Goal: Information Seeking & Learning: Learn about a topic

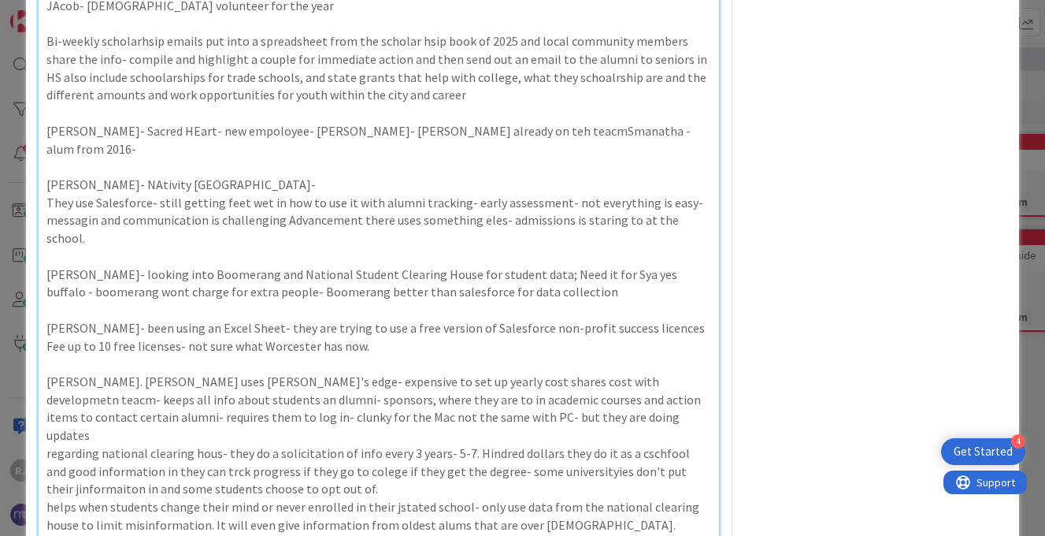
scroll to position [701, 0]
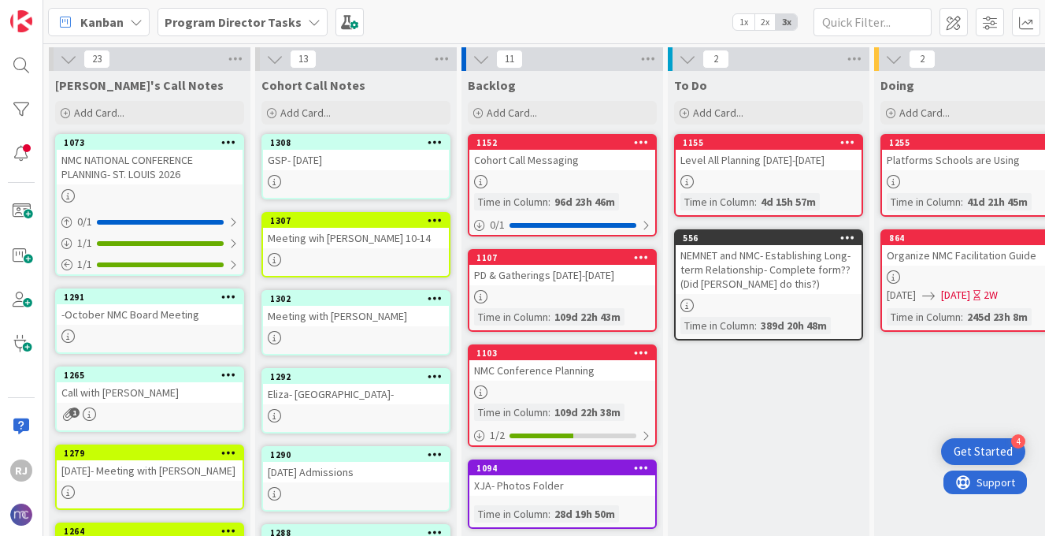
click at [330, 167] on div "GSP- OCTOBER 14" at bounding box center [356, 160] width 186 height 20
click at [330, 167] on div "23 Ros's Call Notes Add Card... 1073 NMC NATIONAL CONFERENCE PLANNING- ST. LOUI…" at bounding box center [544, 289] width 1002 height 492
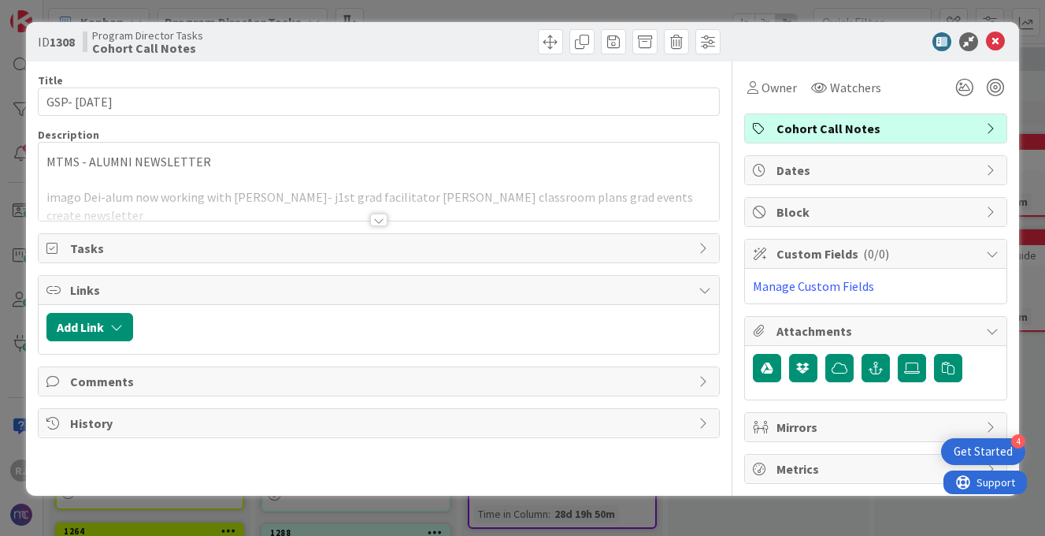
click at [380, 215] on div at bounding box center [378, 219] width 17 height 13
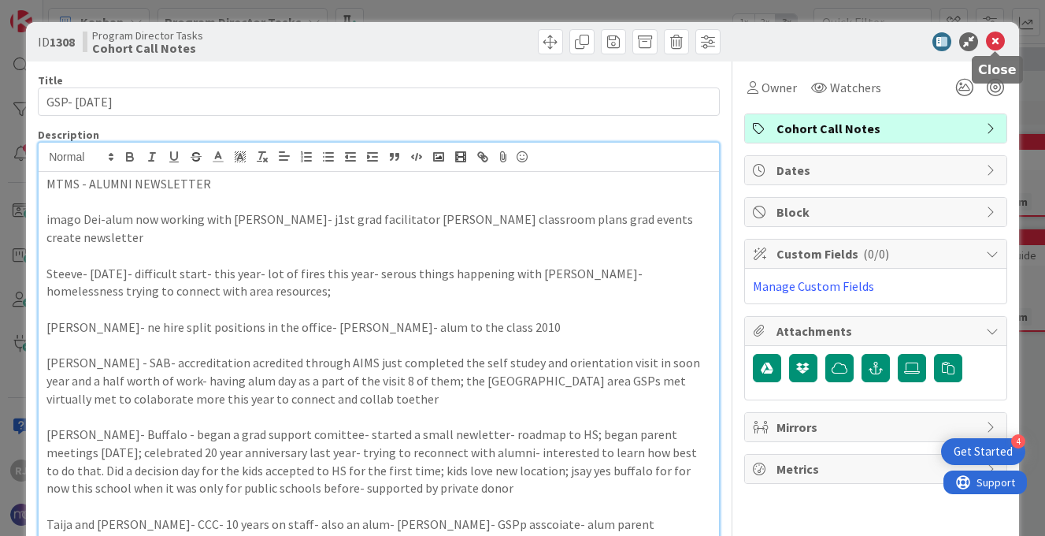
click at [995, 40] on icon at bounding box center [995, 41] width 19 height 19
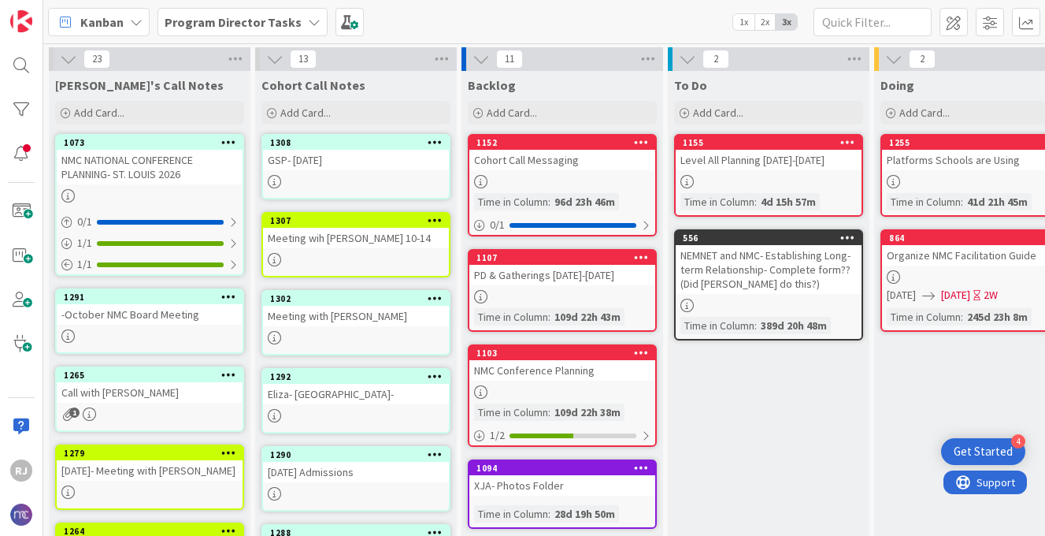
click at [273, 17] on b "Program Director Tasks" at bounding box center [233, 22] width 137 height 16
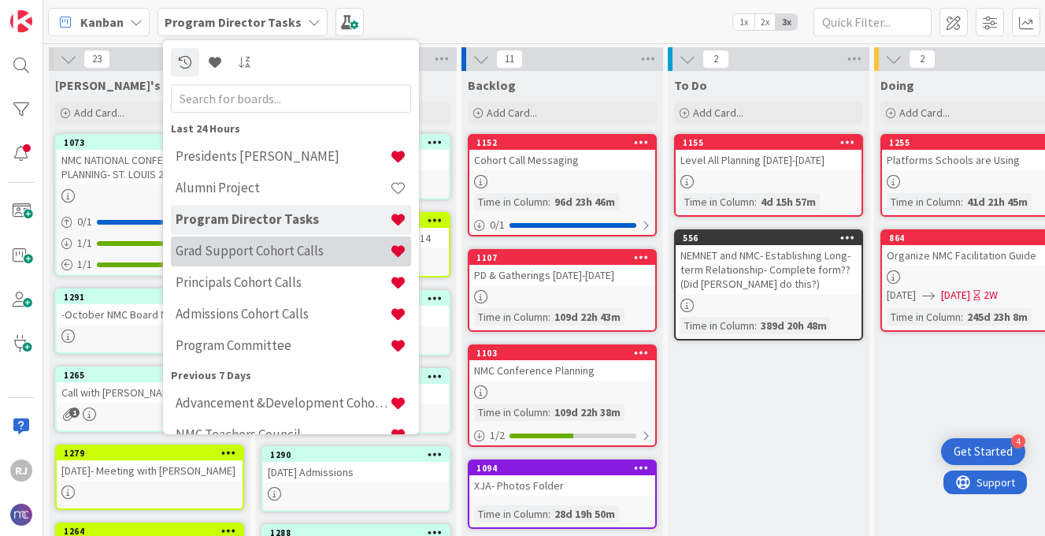
click at [259, 243] on h4 "Grad Support Cohort Calls" at bounding box center [283, 251] width 214 height 16
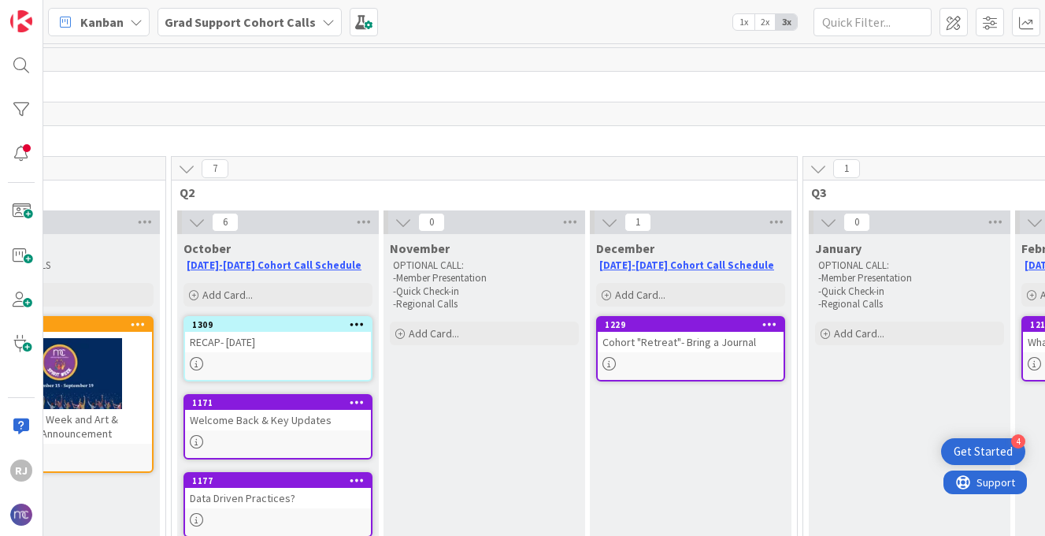
scroll to position [0, 537]
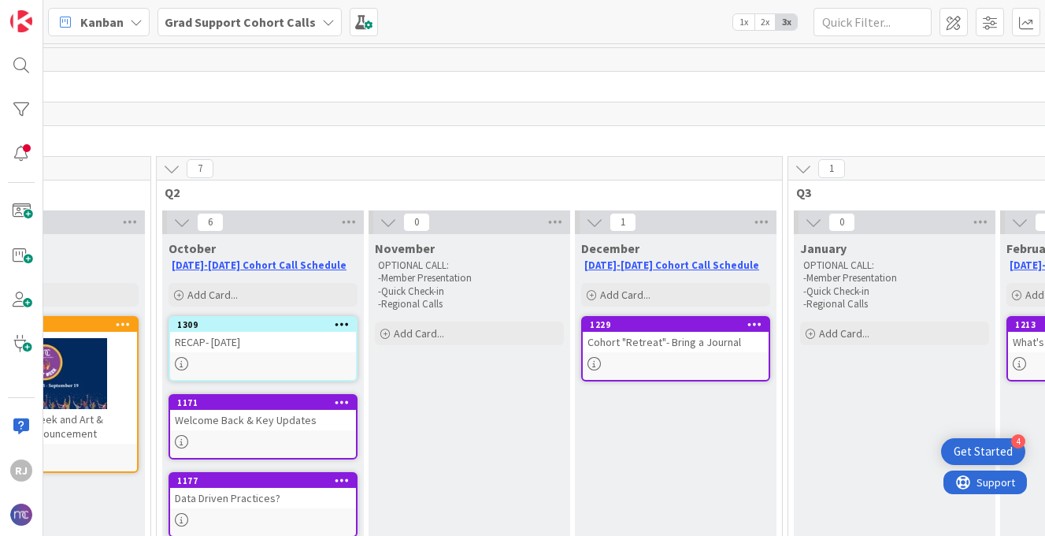
click at [666, 353] on div "1229 Cohort "Retreat"- Bring a Journal" at bounding box center [675, 348] width 189 height 65
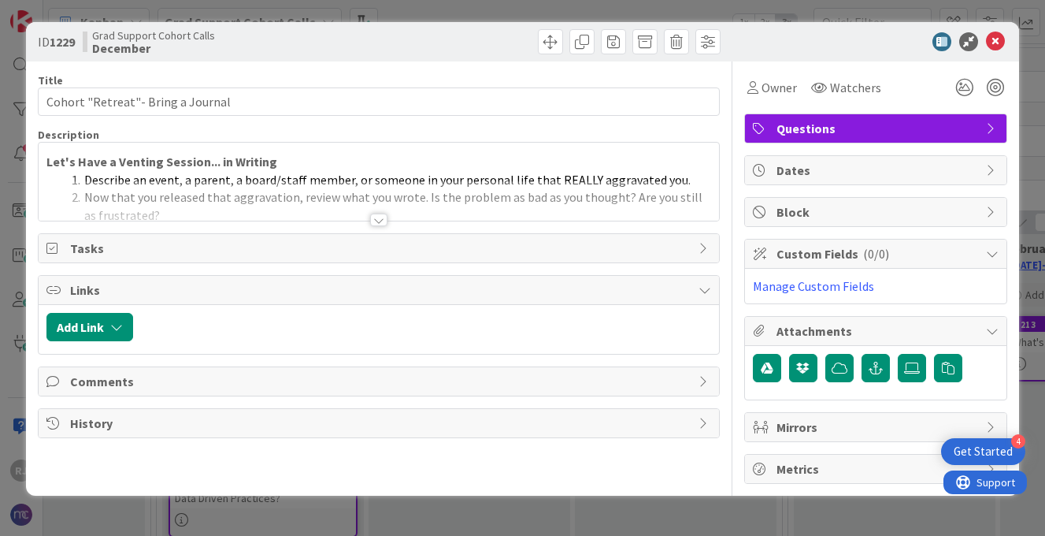
click at [373, 224] on div at bounding box center [378, 219] width 17 height 13
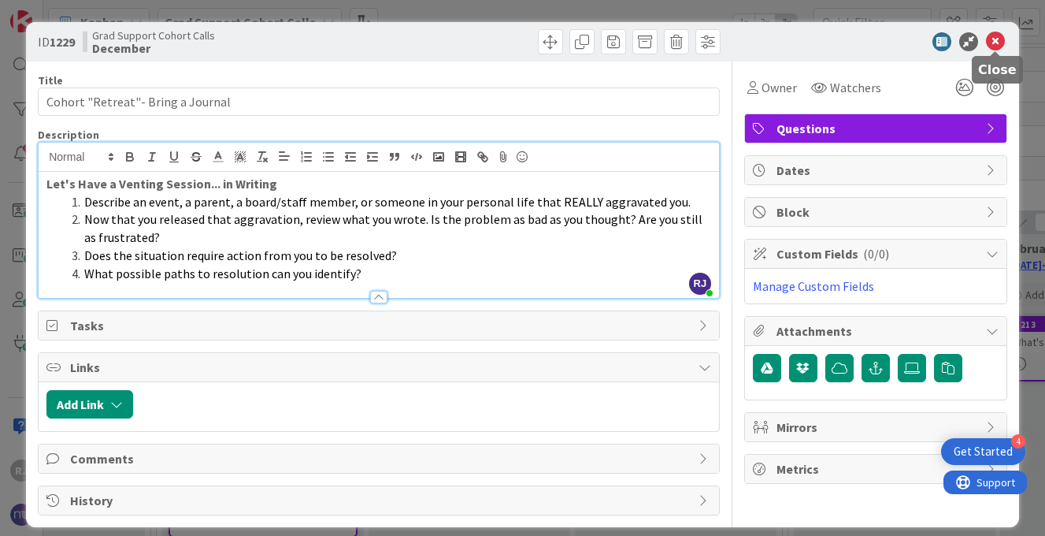
click at [990, 35] on icon at bounding box center [995, 41] width 19 height 19
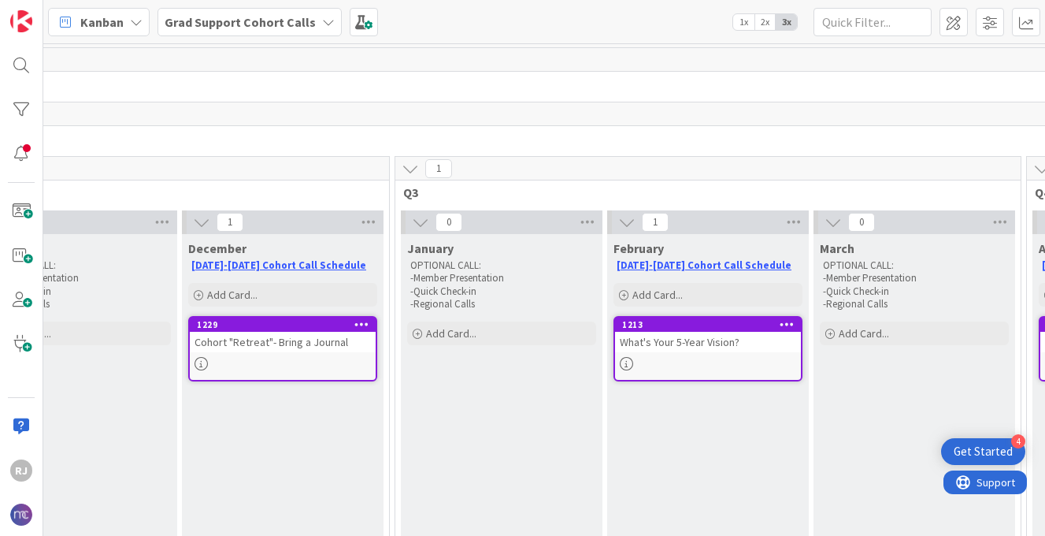
scroll to position [0, 976]
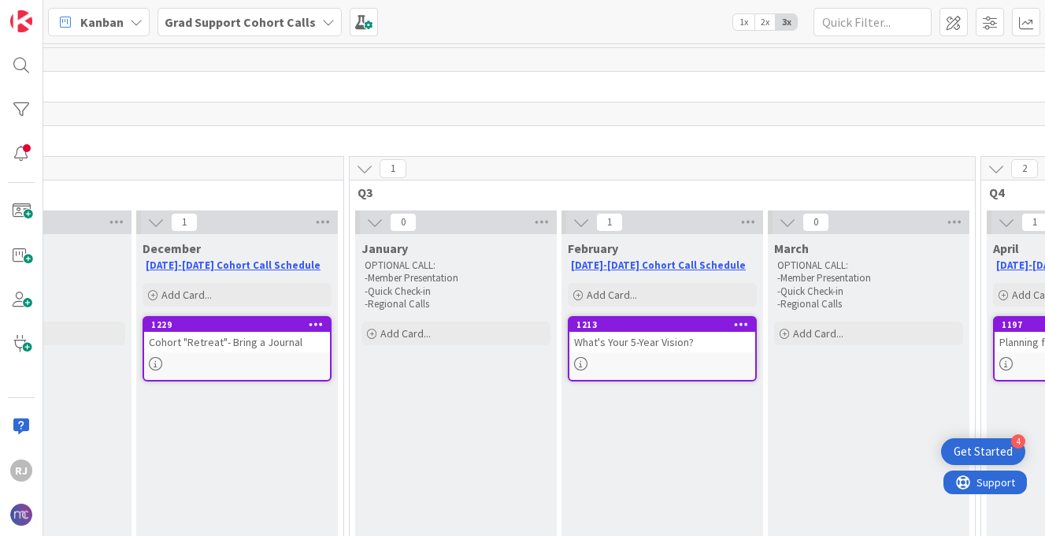
click at [669, 342] on div "What's Your 5-Year Vision?" at bounding box center [662, 342] width 186 height 20
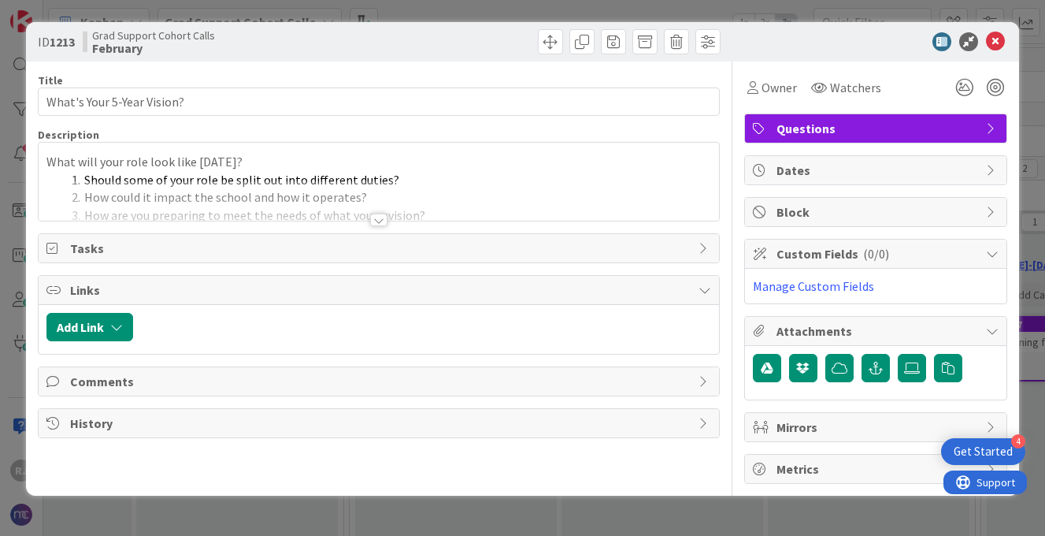
click at [379, 217] on div at bounding box center [378, 219] width 17 height 13
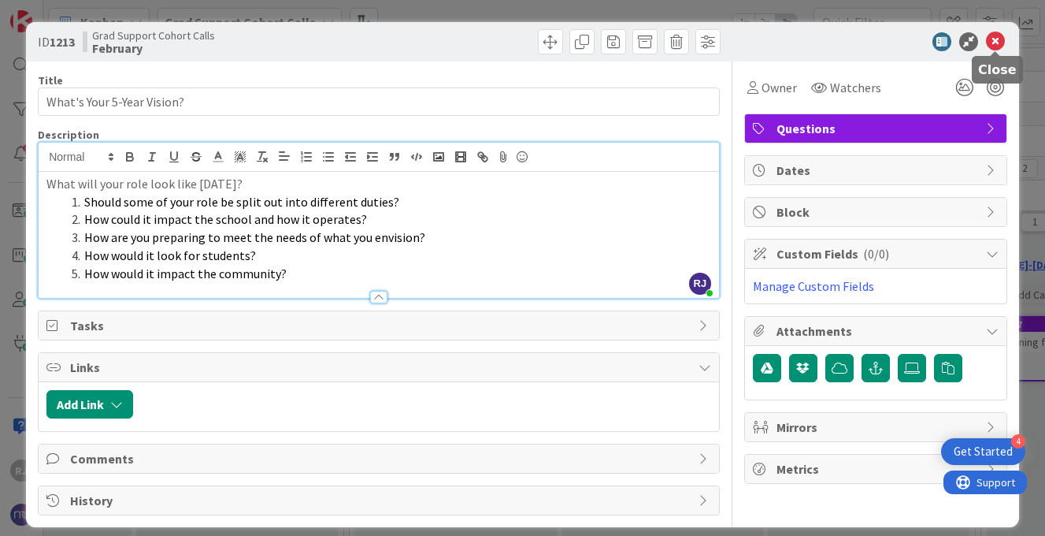
click at [993, 39] on icon at bounding box center [995, 41] width 19 height 19
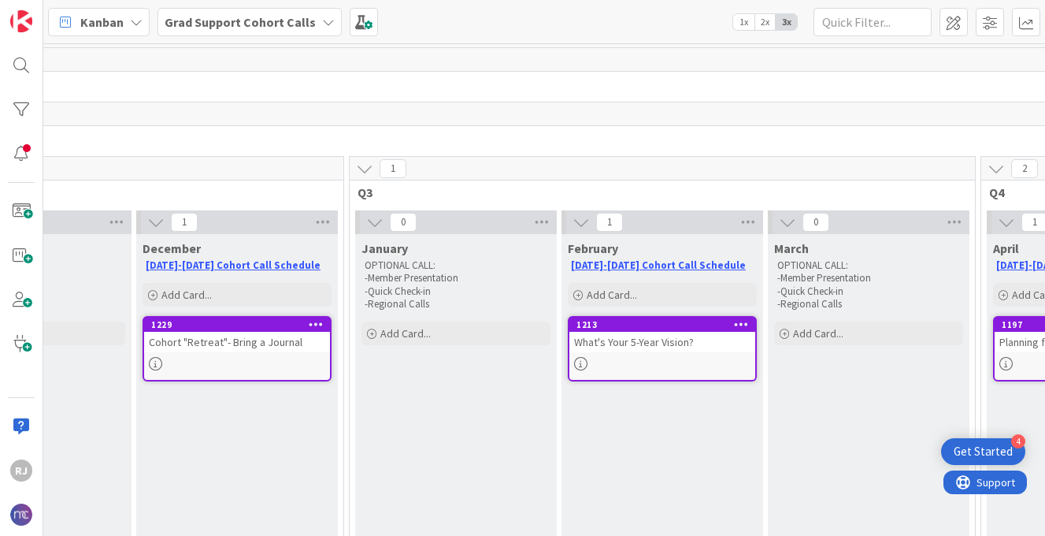
click at [281, 339] on div "Cohort "Retreat"- Bring a Journal" at bounding box center [237, 342] width 186 height 20
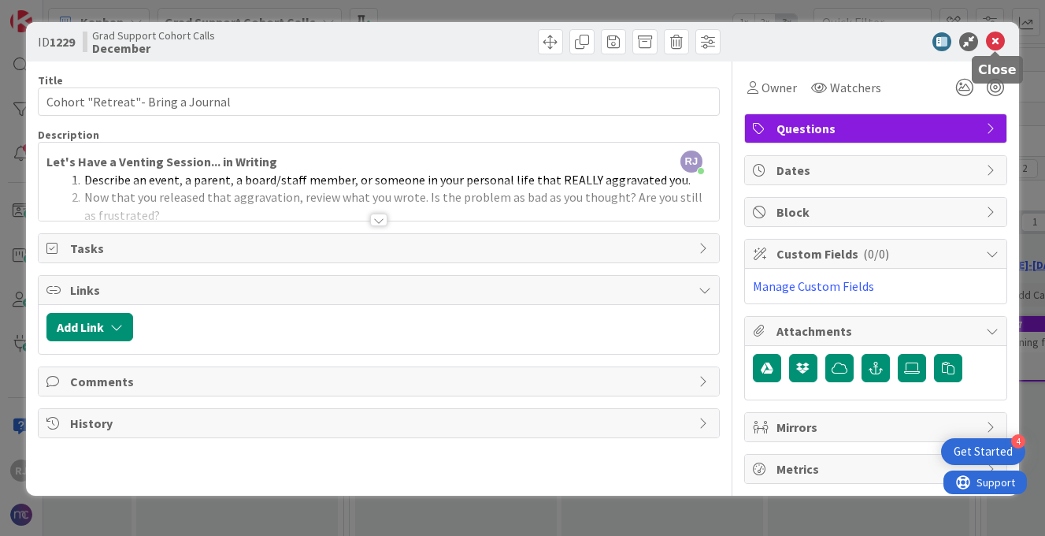
click at [996, 38] on icon at bounding box center [995, 41] width 19 height 19
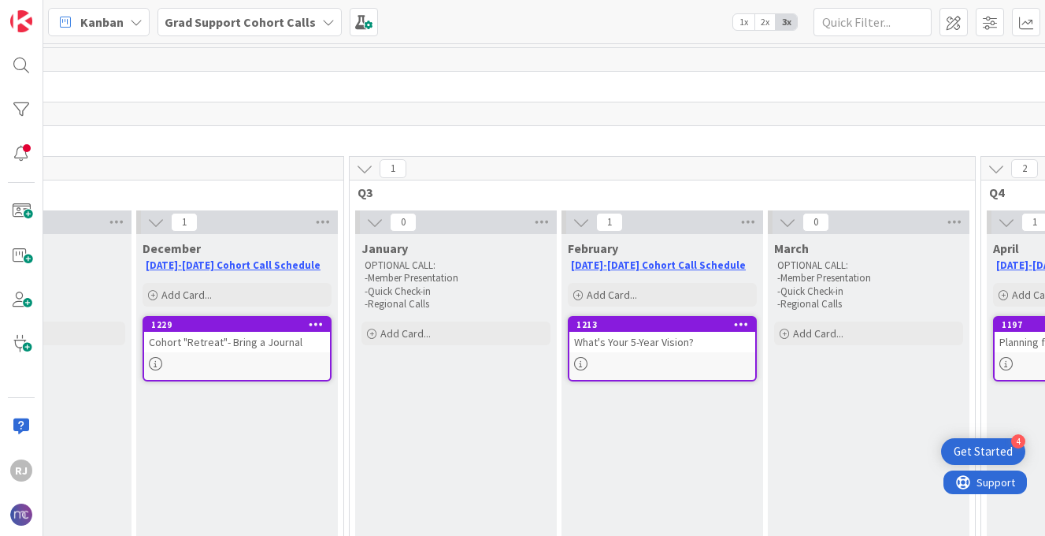
click at [275, 354] on div "1229 Cohort "Retreat"- Bring a Journal" at bounding box center [237, 348] width 189 height 65
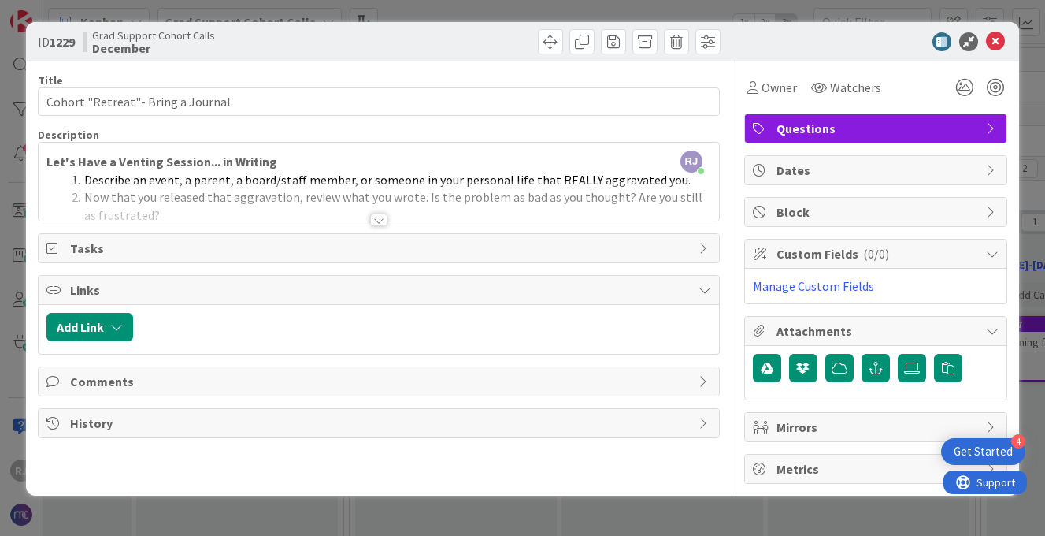
click at [379, 217] on div at bounding box center [378, 219] width 17 height 13
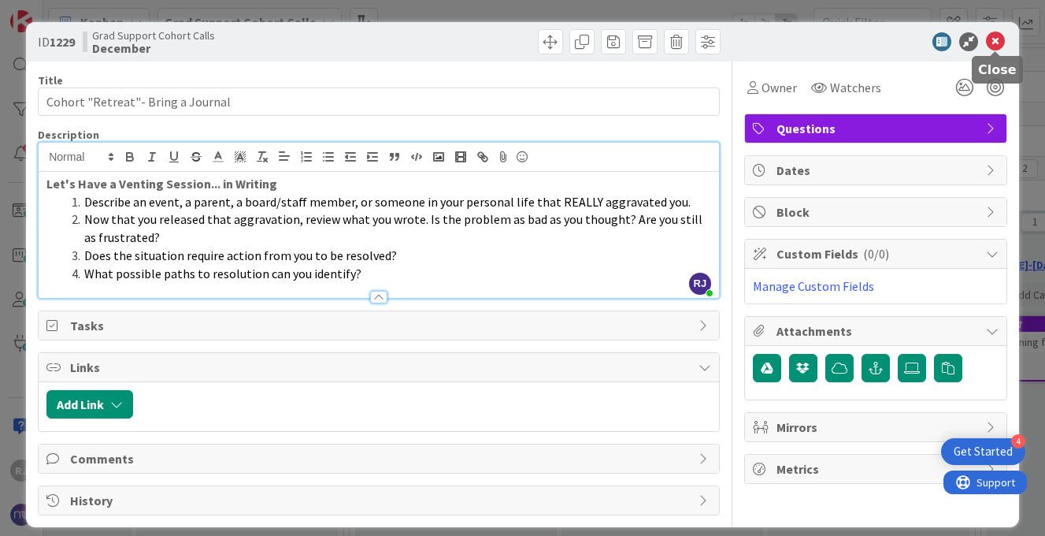
click at [996, 37] on icon at bounding box center [995, 41] width 19 height 19
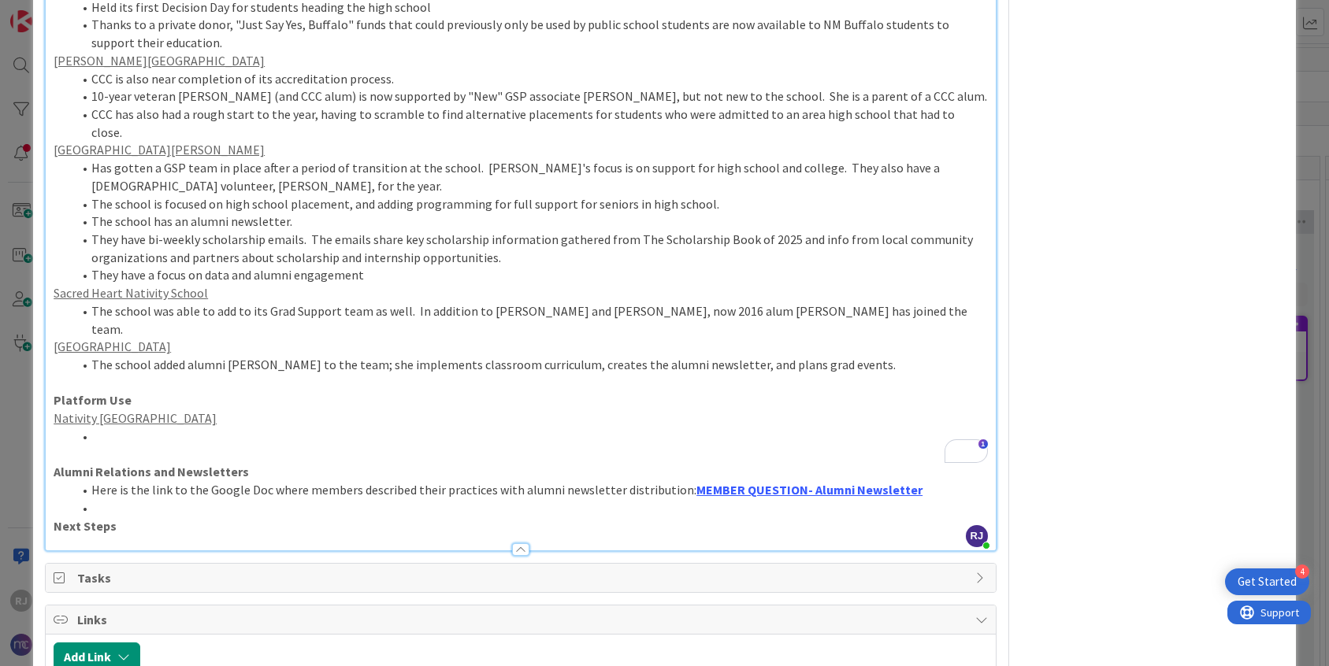
scroll to position [580, 0]
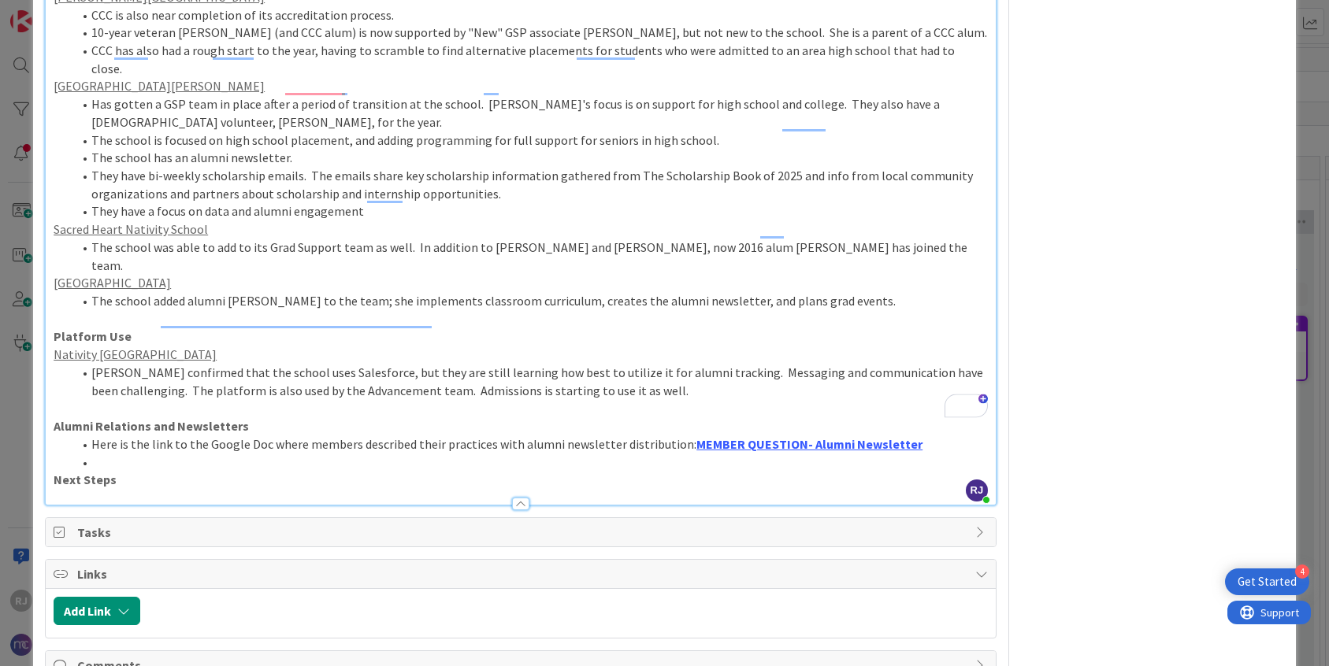
click at [662, 364] on li "[PERSON_NAME] confirmed that the school uses Salesforce, but they are still lea…" at bounding box center [529, 381] width 915 height 35
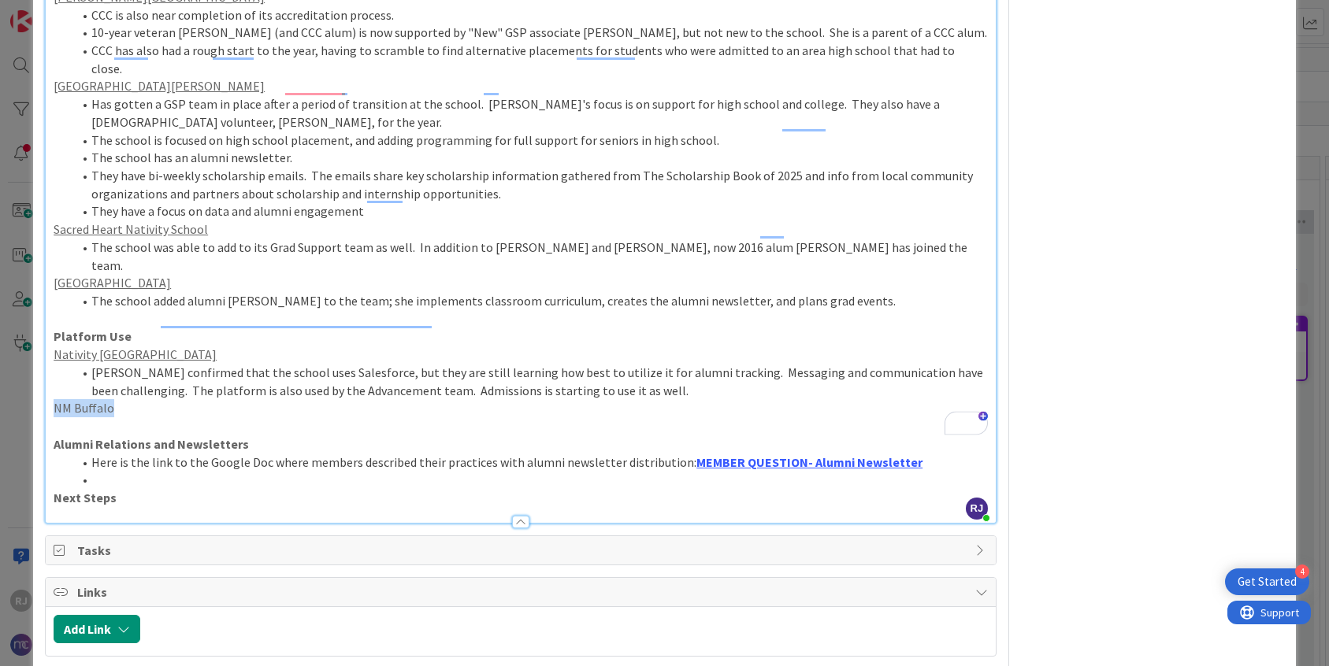
drag, startPoint x: 117, startPoint y: 336, endPoint x: 56, endPoint y: 337, distance: 60.7
click at [56, 399] on p "NM Buffalo" at bounding box center [521, 408] width 934 height 18
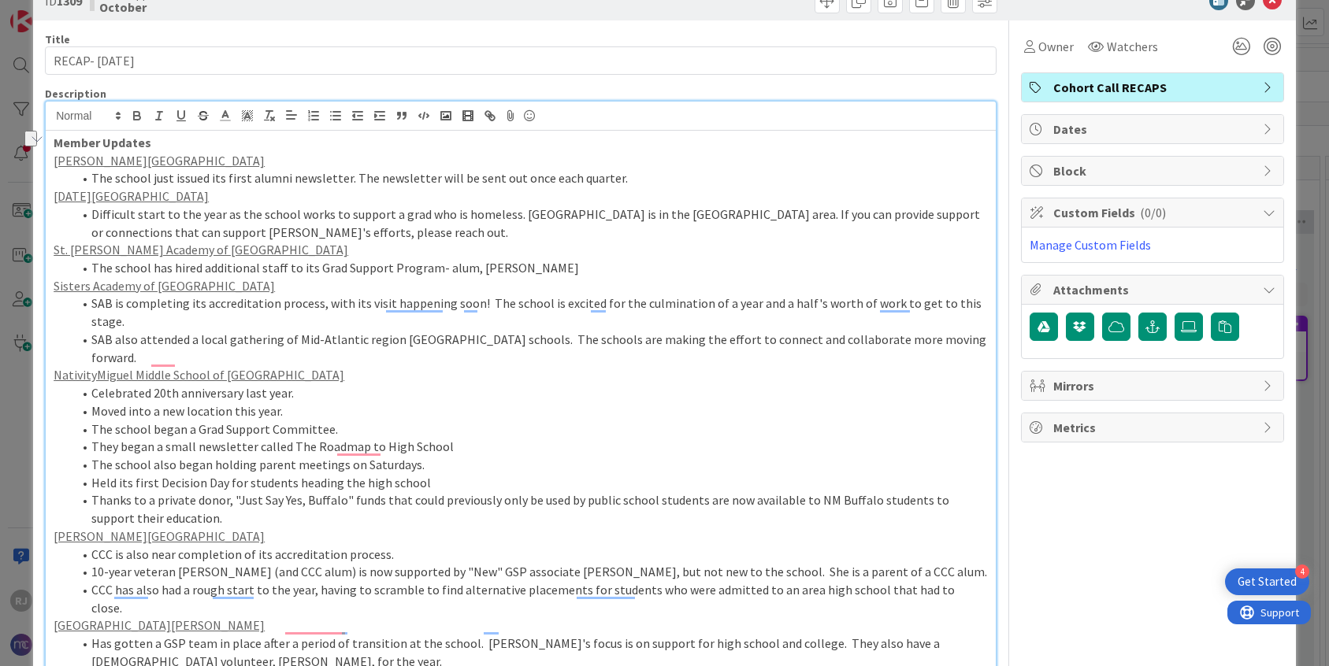
scroll to position [0, 0]
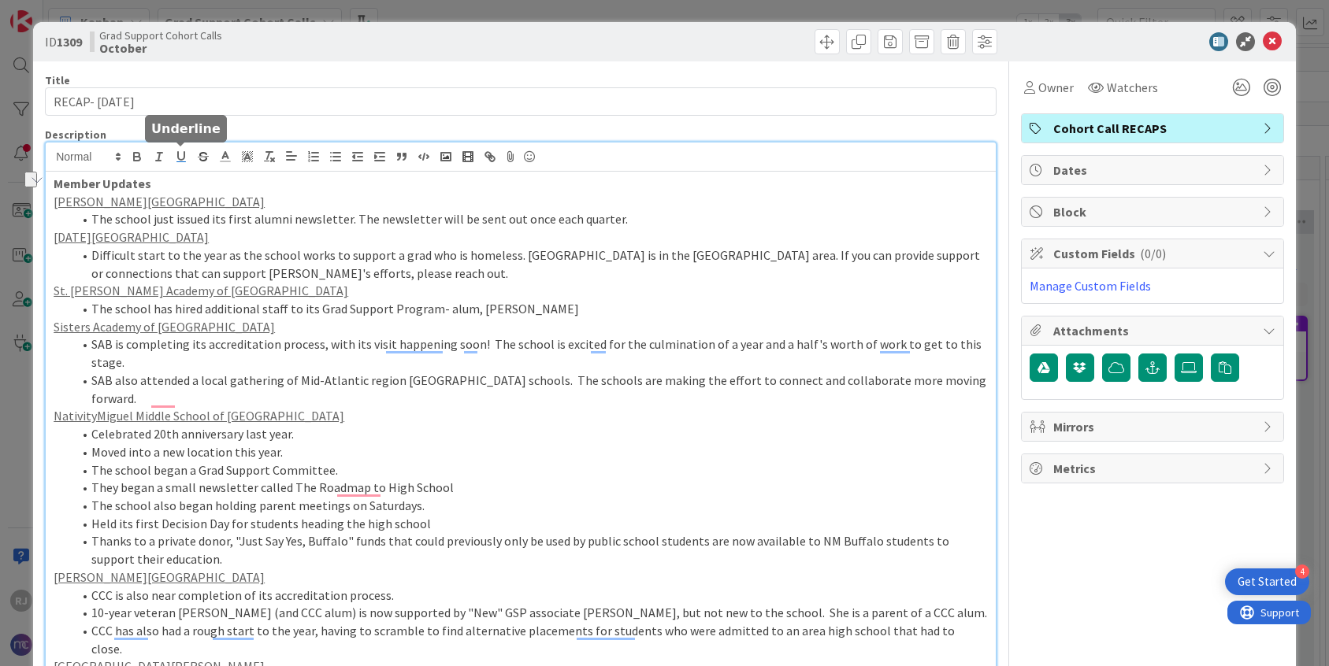
click at [187, 154] on icon "button" at bounding box center [181, 157] width 14 height 14
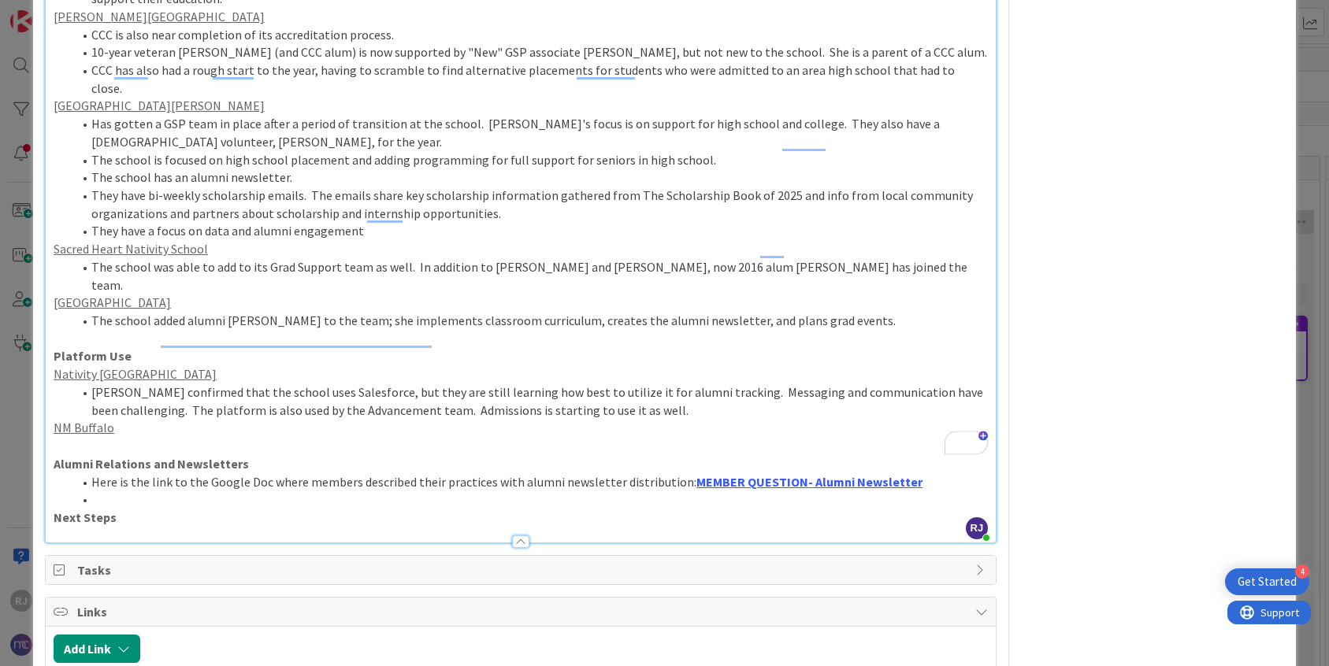
scroll to position [572, 0]
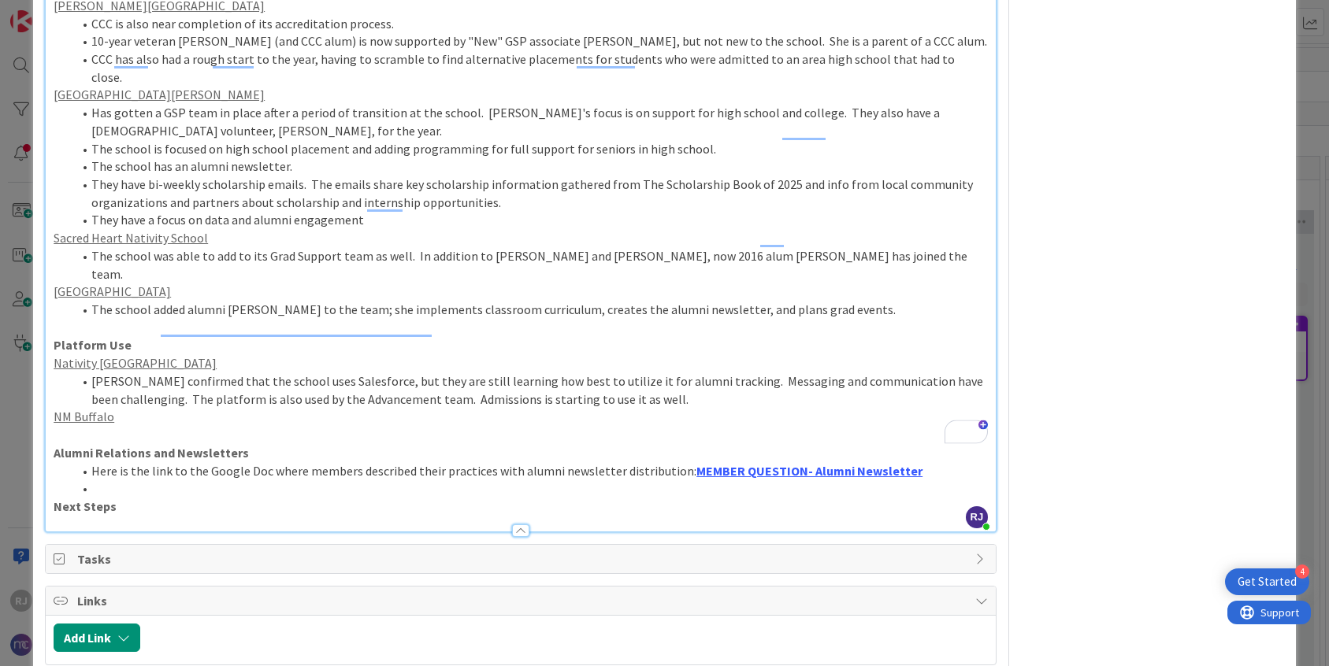
click at [143, 408] on p "NM Buffalo" at bounding box center [521, 417] width 934 height 18
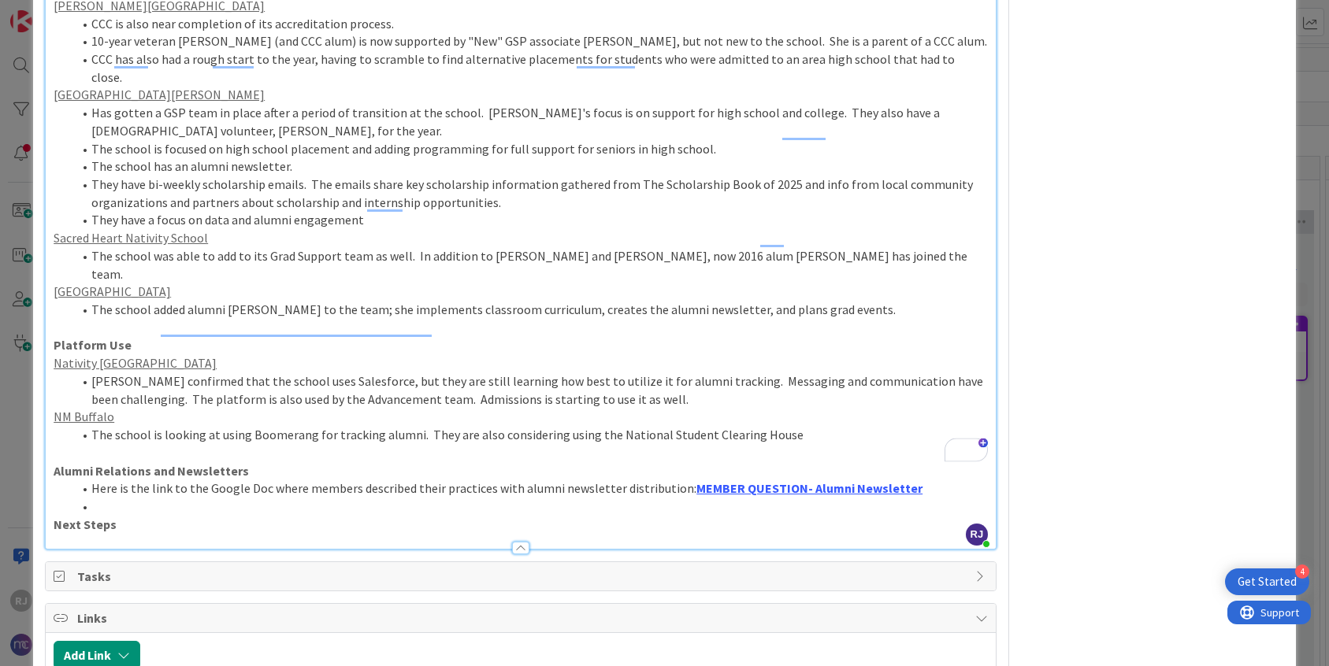
click at [792, 426] on li "The school is looking at using Boomerang for tracking alumni. They are also con…" at bounding box center [529, 435] width 915 height 18
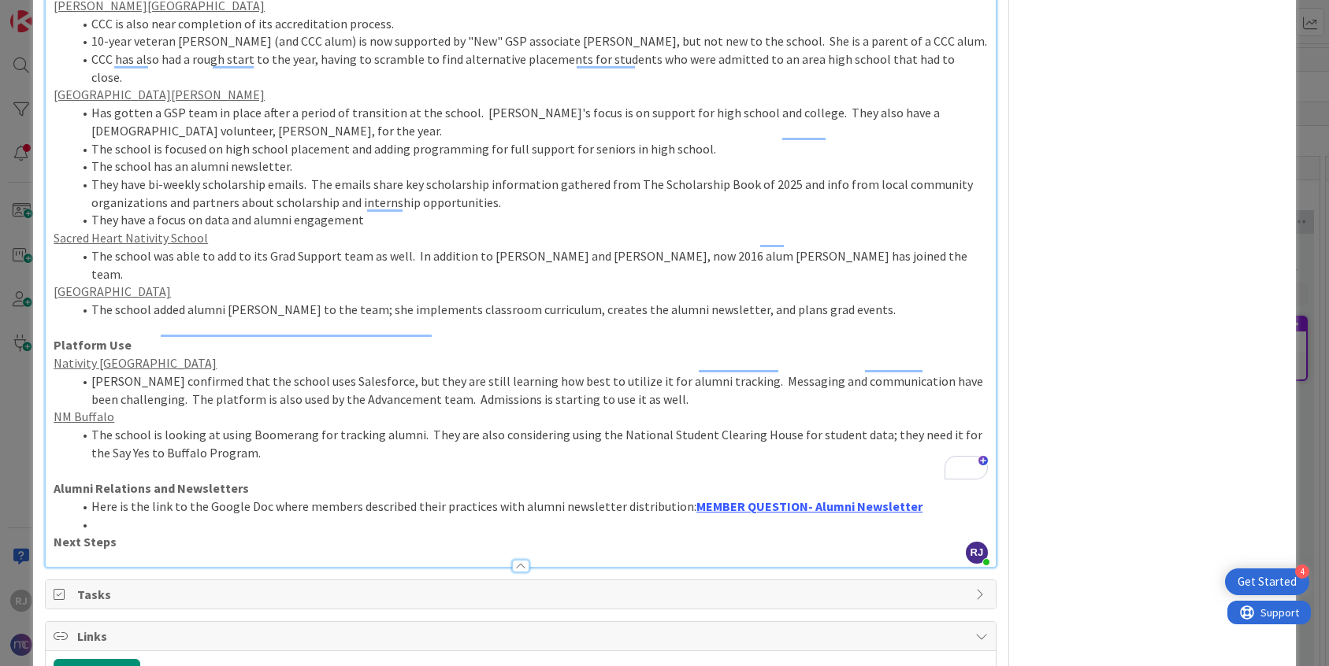
click at [421, 426] on li "The school is looking at using Boomerang for tracking alumni. They are also con…" at bounding box center [529, 443] width 915 height 35
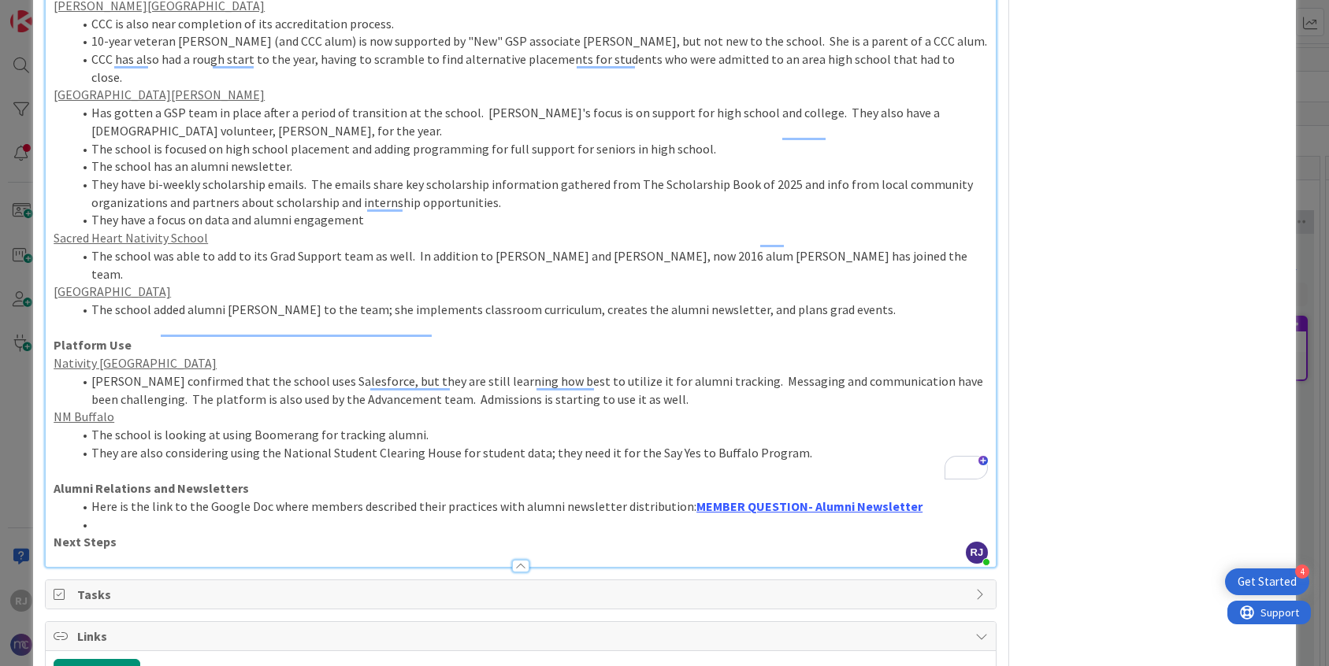
click at [425, 426] on li "The school is looking at using Boomerang for tracking alumni." at bounding box center [529, 435] width 915 height 18
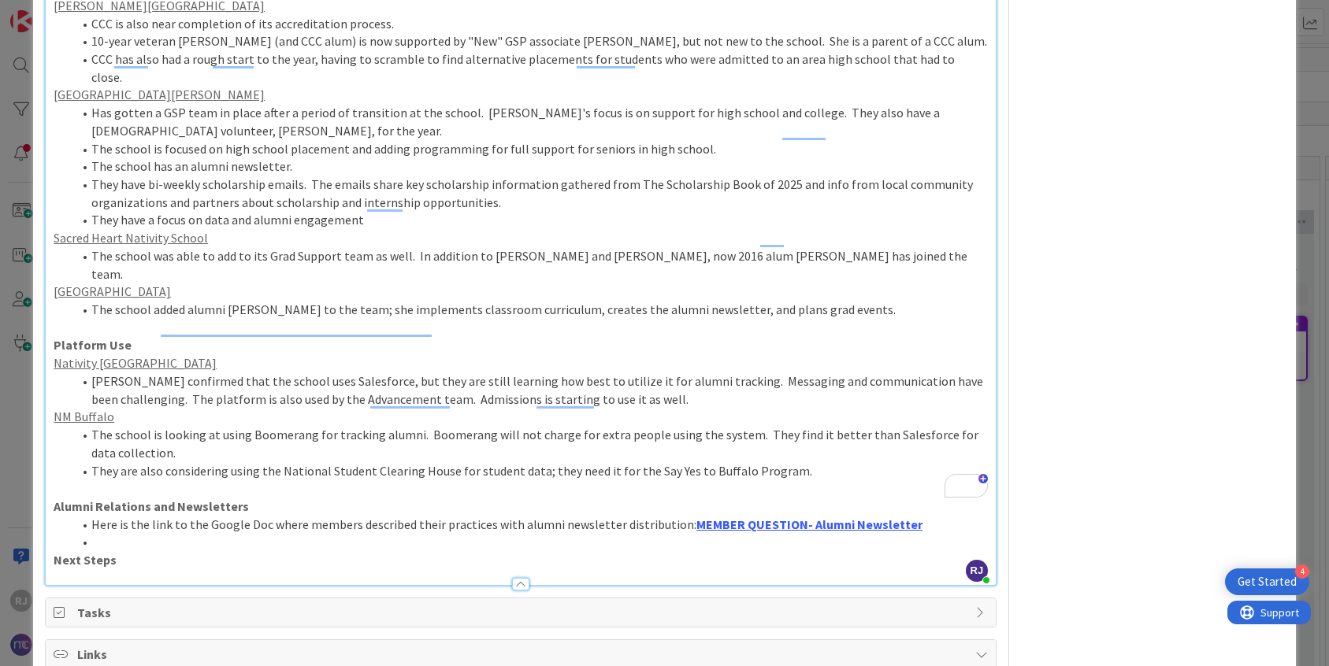
click at [734, 426] on li "The school is looking at using Boomerang for tracking alumni. Boomerang will no…" at bounding box center [529, 443] width 915 height 35
click at [797, 462] on li "They are also considering using the National Student Clearing House for student…" at bounding box center [529, 471] width 915 height 18
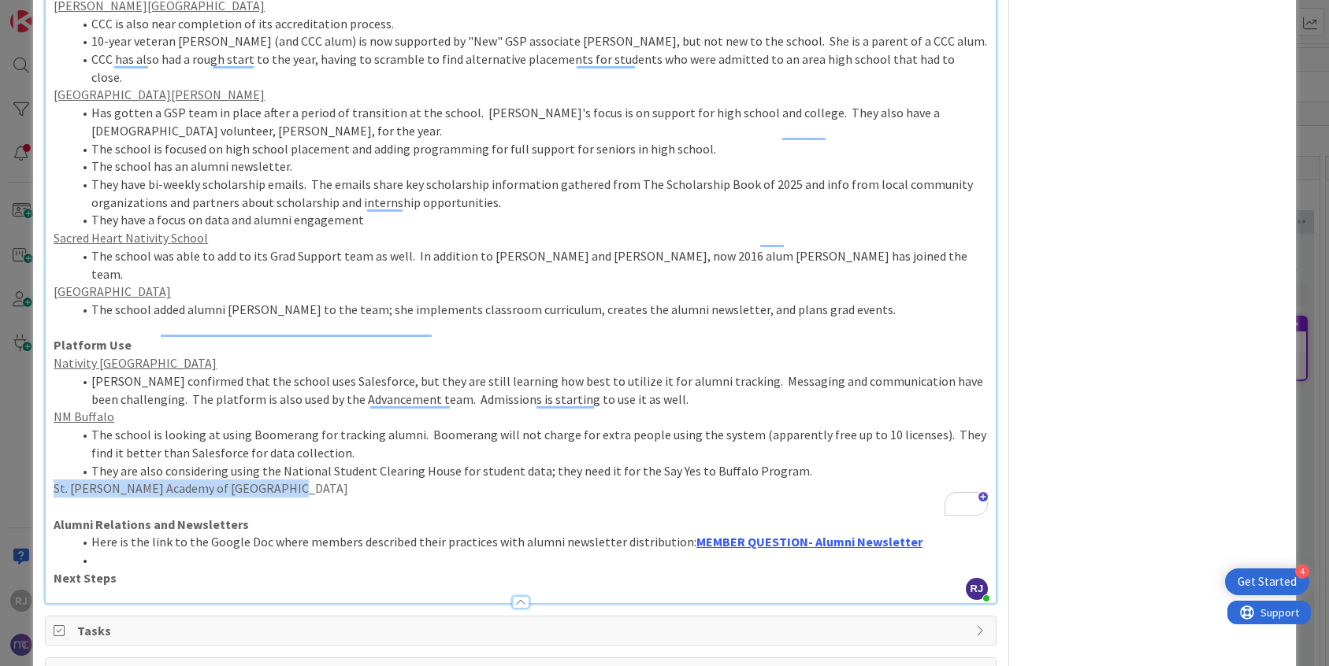
drag, startPoint x: 275, startPoint y: 417, endPoint x: 55, endPoint y: 410, distance: 219.8
click at [55, 480] on p "St. [PERSON_NAME] Academy of [GEOGRAPHIC_DATA]" at bounding box center [521, 489] width 934 height 18
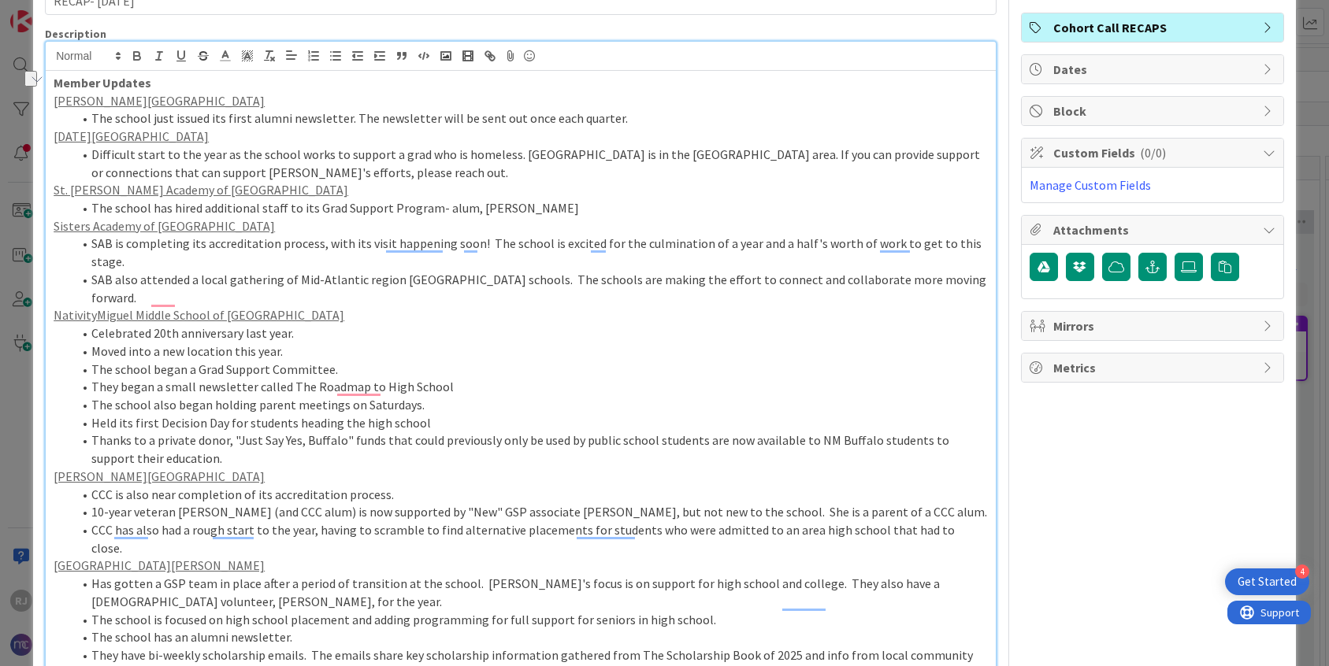
scroll to position [91, 0]
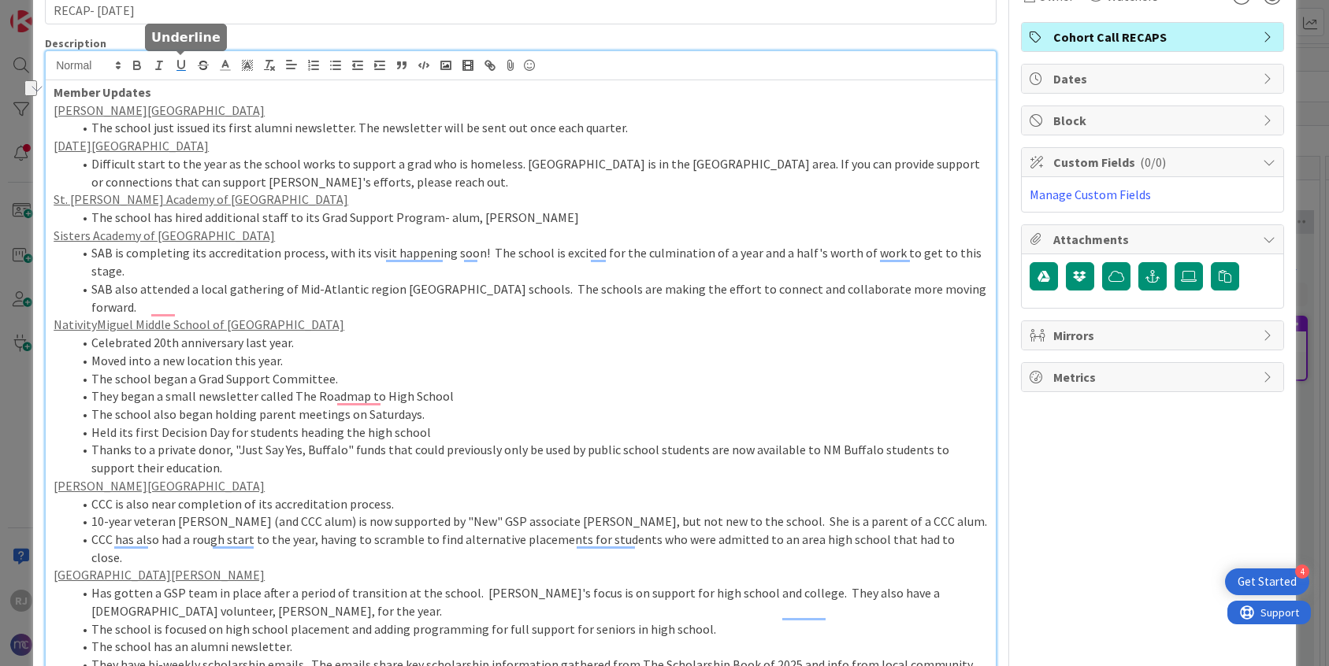
click at [185, 67] on icon "button" at bounding box center [181, 65] width 14 height 14
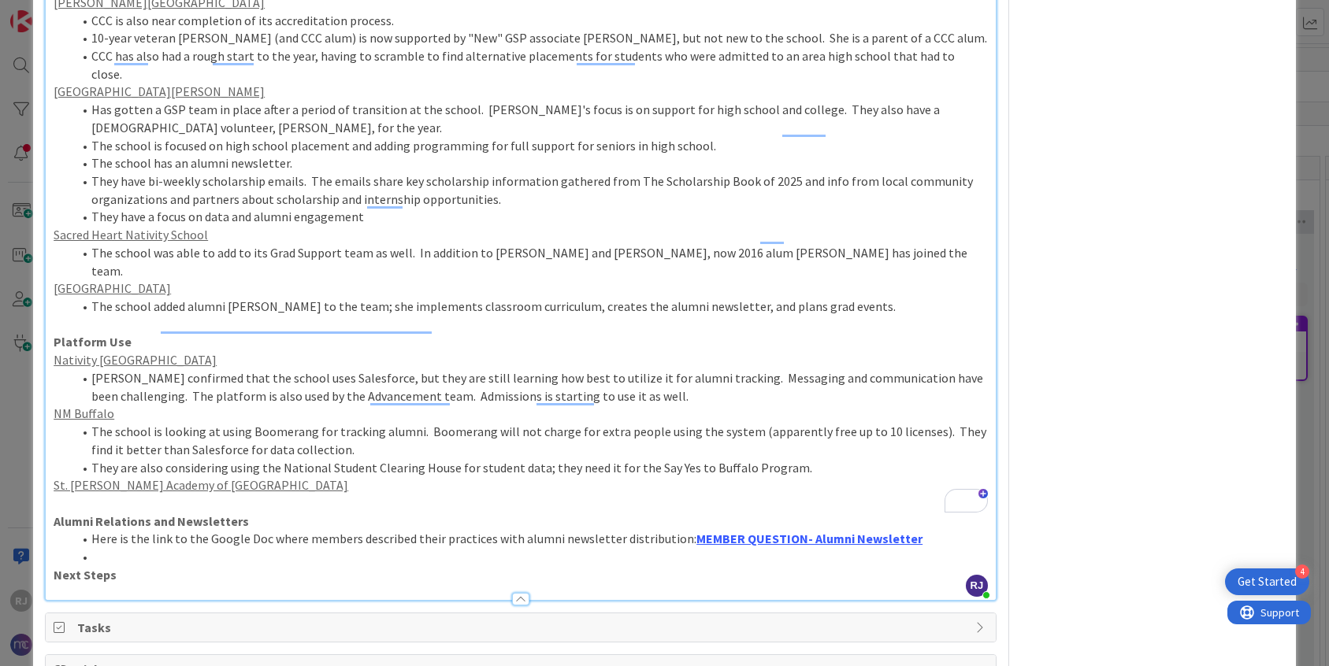
scroll to position [621, 0]
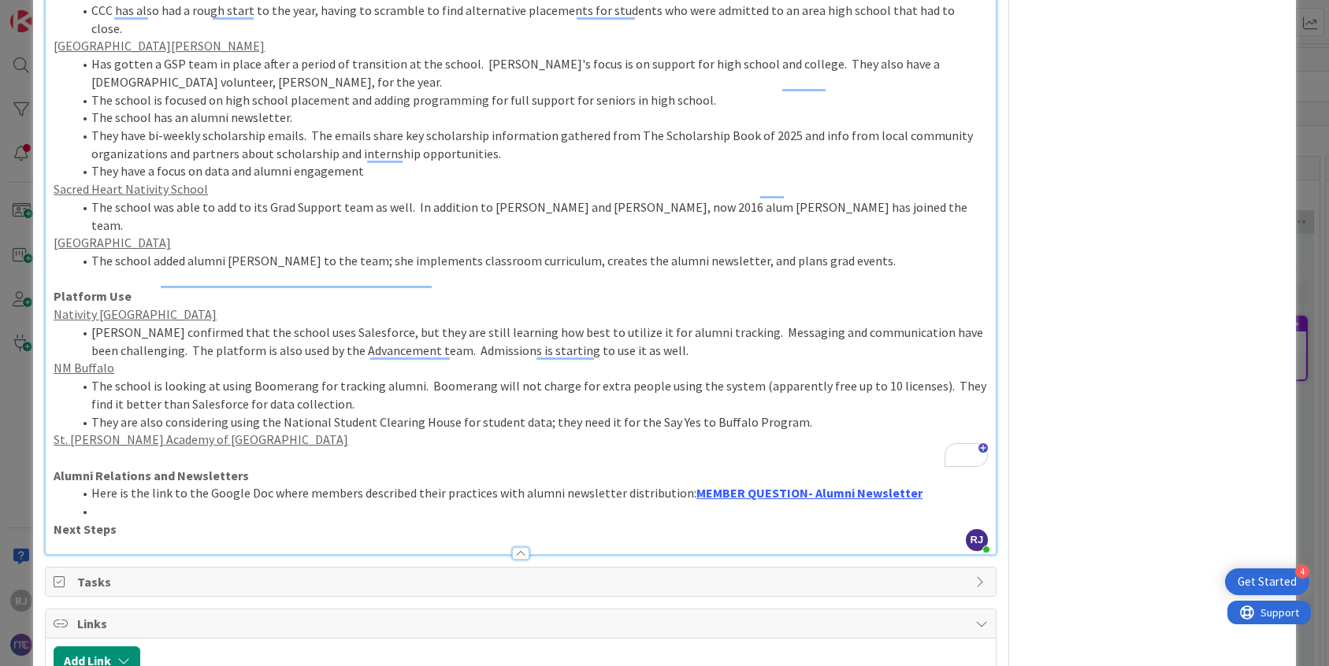
click at [300, 431] on p "St. [PERSON_NAME] Academy of [GEOGRAPHIC_DATA]" at bounding box center [521, 440] width 934 height 18
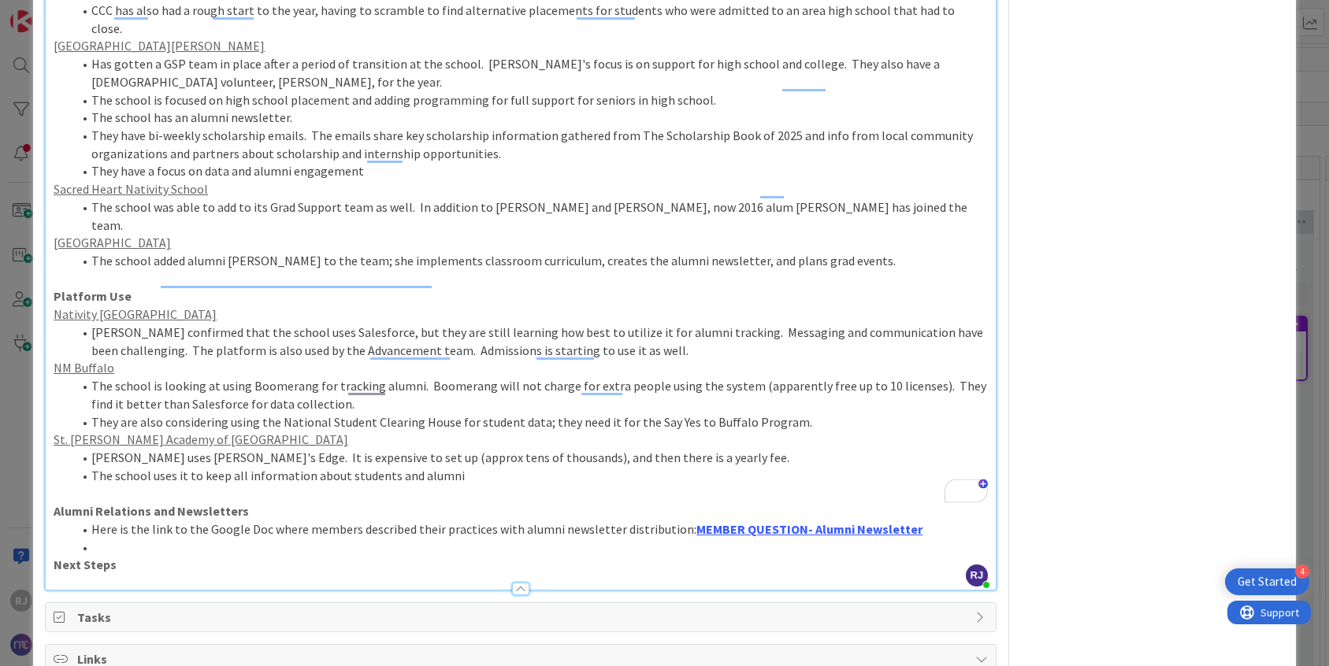
click at [489, 467] on li "The school uses it to keep all information about students and alumni" at bounding box center [529, 476] width 915 height 18
click at [385, 449] on li "[PERSON_NAME] uses [PERSON_NAME]'s Edge. It is expensive to set up (approx tens…" at bounding box center [529, 458] width 915 height 18
click at [464, 467] on li "The school uses it to keep all information about students and alumni" at bounding box center [529, 476] width 915 height 18
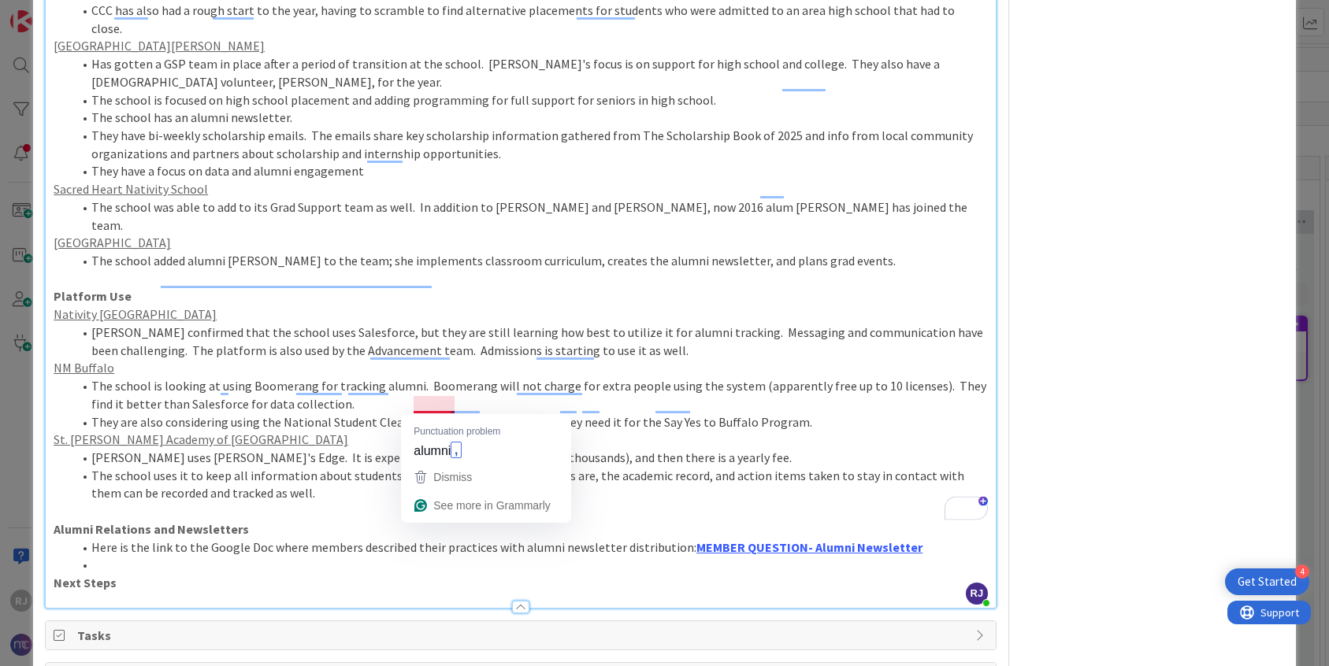
click at [291, 467] on li "The school uses it to keep all information about students and alumni- who their…" at bounding box center [529, 484] width 915 height 35
click at [455, 469] on div "Dismiss" at bounding box center [451, 477] width 42 height 24
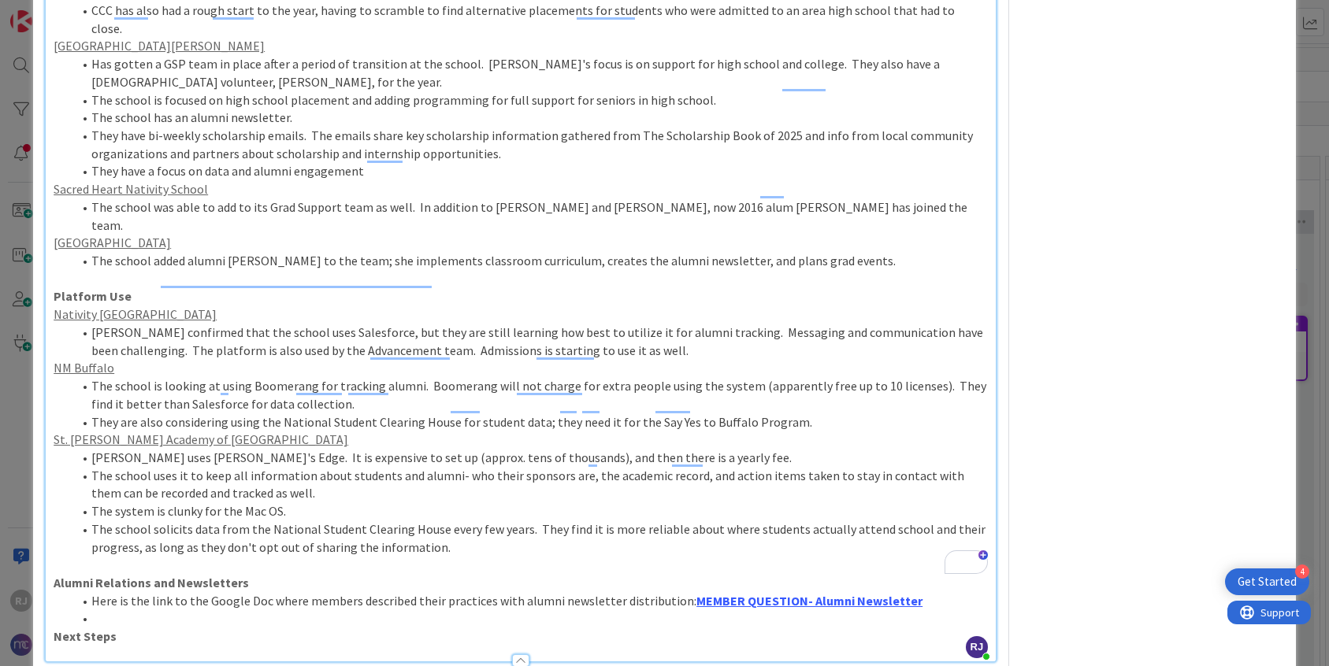
click at [449, 521] on li "The school solicits data from the National Student Clearing House every few yea…" at bounding box center [529, 538] width 915 height 35
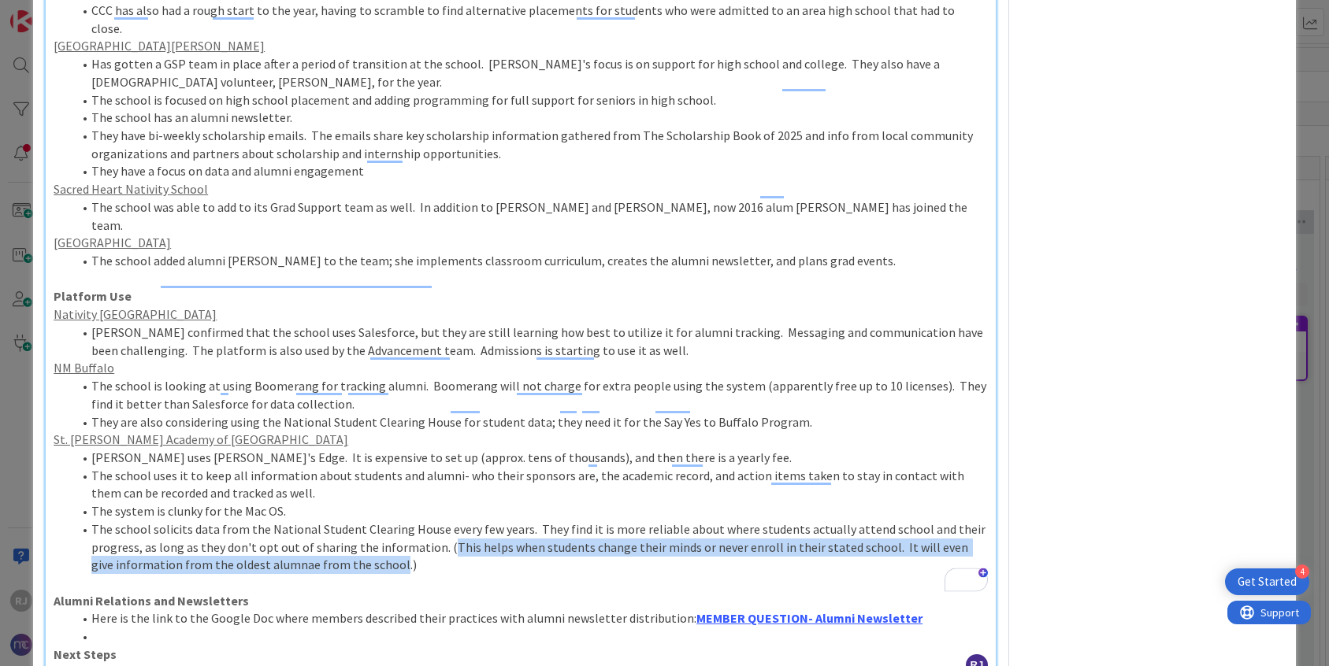
drag, startPoint x: 442, startPoint y: 473, endPoint x: 369, endPoint y: 490, distance: 74.3
click at [369, 521] on li "The school solicits data from the National Student Clearing House every few yea…" at bounding box center [529, 548] width 915 height 54
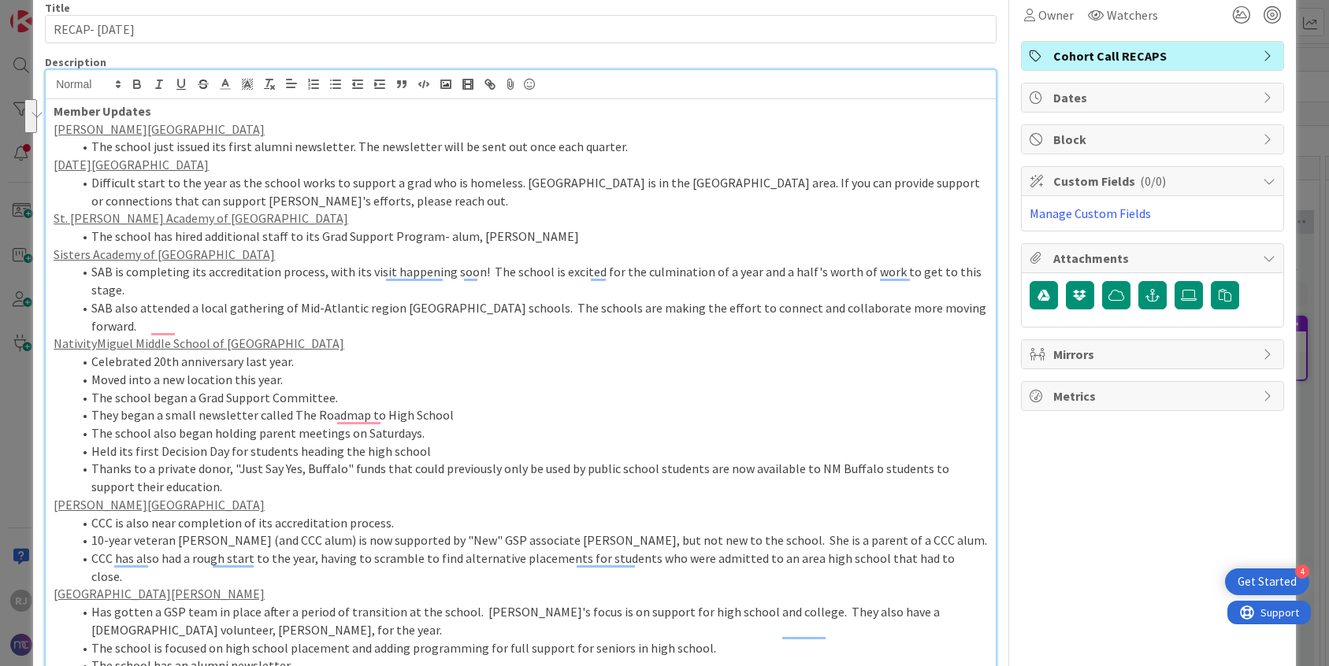
scroll to position [0, 0]
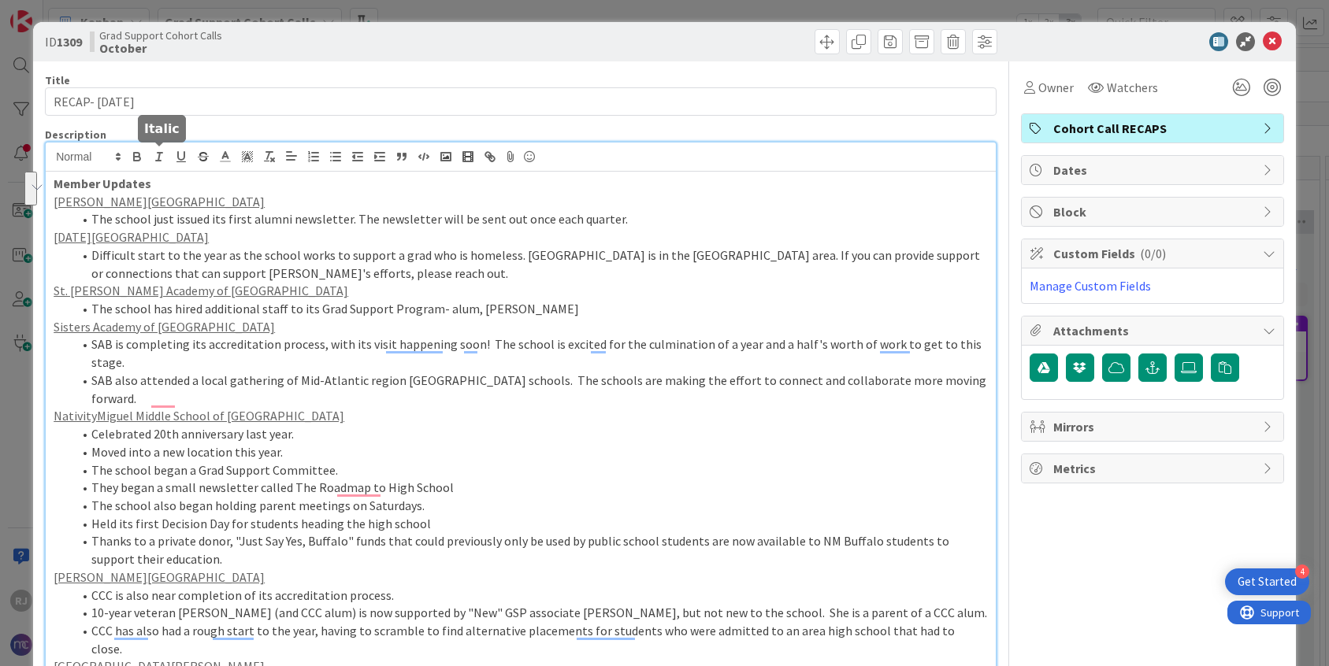
click at [163, 153] on icon "button" at bounding box center [159, 157] width 14 height 14
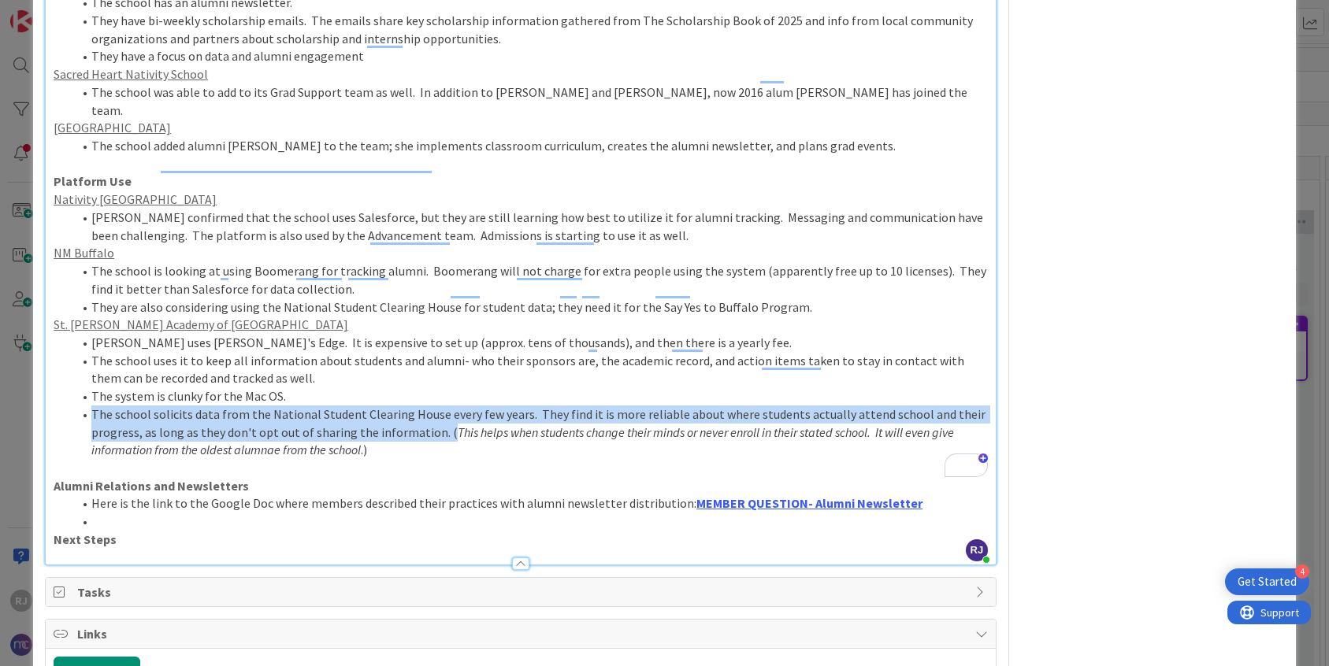
scroll to position [753, 0]
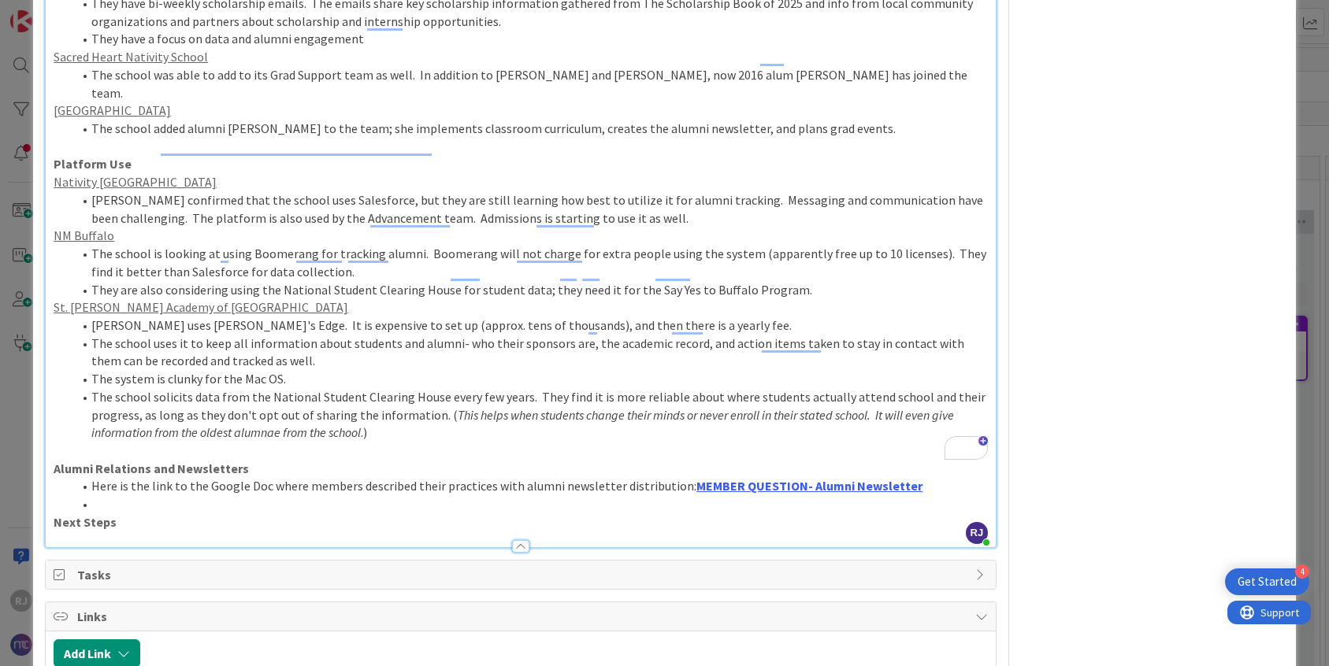
click at [379, 388] on li "The school solicits data from the National Student Clearing House every few yea…" at bounding box center [529, 415] width 915 height 54
click at [671, 317] on li "[PERSON_NAME] uses [PERSON_NAME]'s Edge. It is expensive to set up (approx. ten…" at bounding box center [529, 326] width 915 height 18
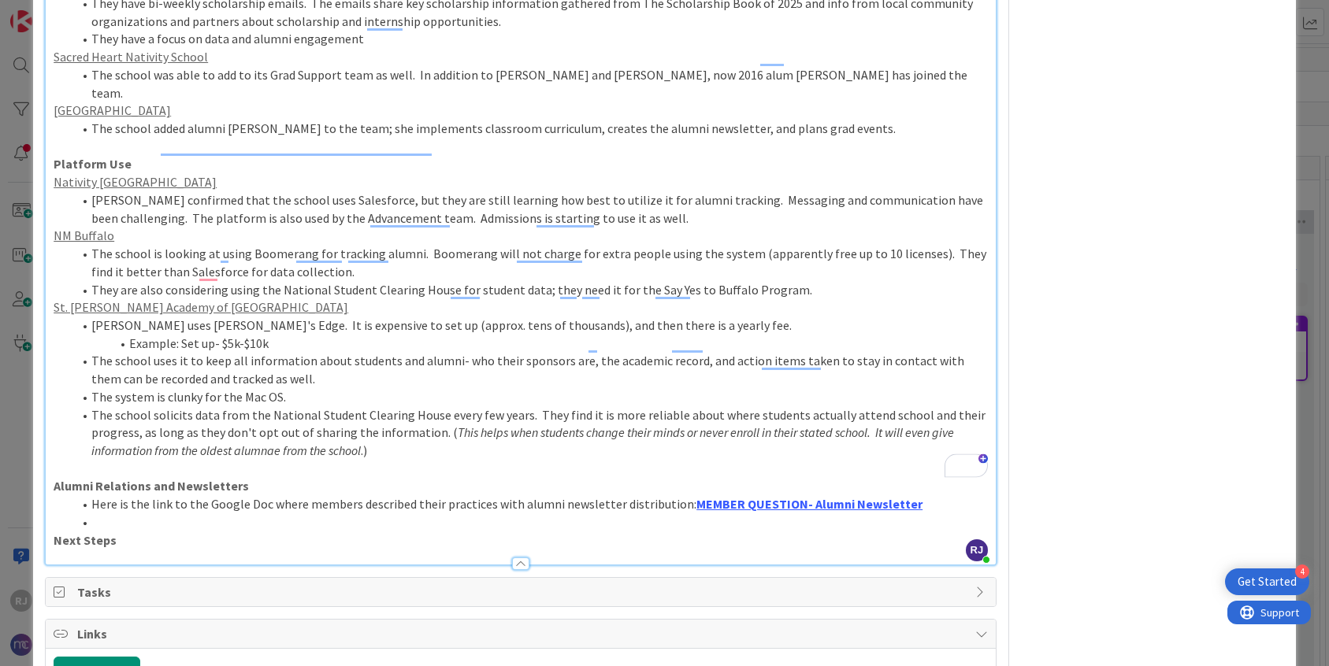
click at [290, 335] on li "Example: Set up- $5k-$10k" at bounding box center [529, 344] width 915 height 18
click at [127, 514] on li "To enrich screen reader interactions, please activate Accessibility in Grammarl…" at bounding box center [529, 523] width 915 height 18
click at [398, 406] on li "The school solicits data from the National Student Clearing House every few yea…" at bounding box center [529, 433] width 915 height 54
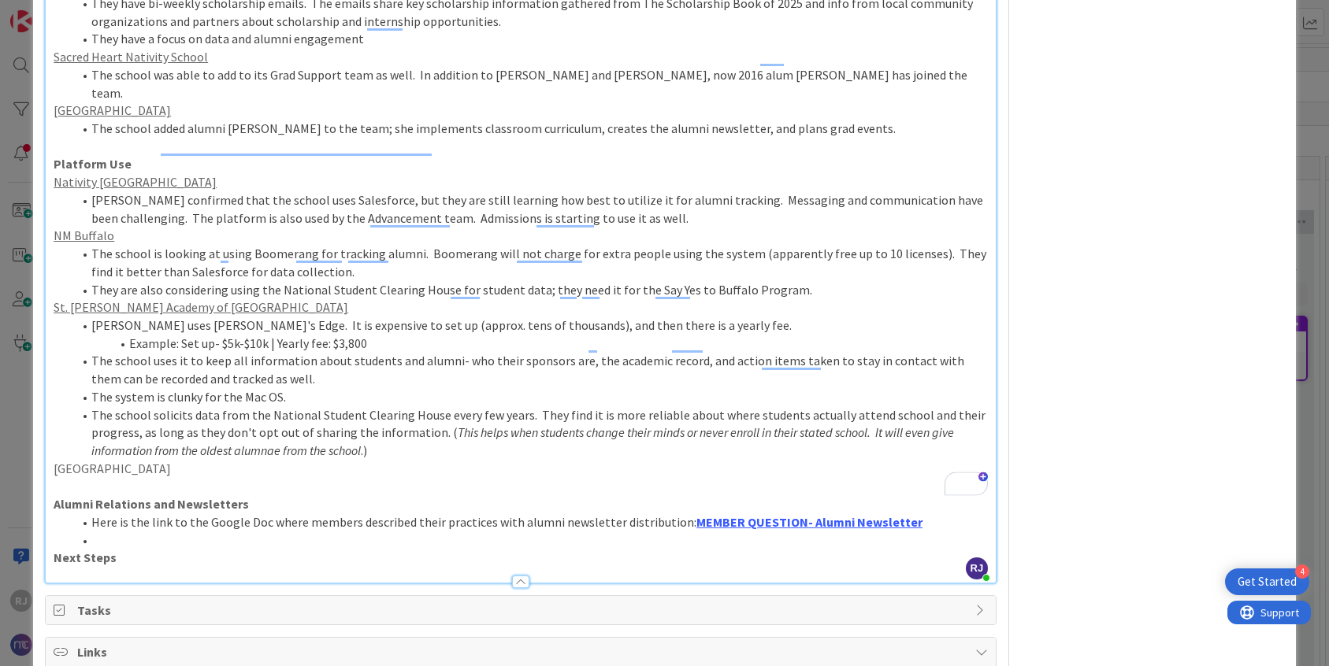
drag, startPoint x: 186, startPoint y: 391, endPoint x: 55, endPoint y: 395, distance: 130.8
click at [55, 460] on p "[GEOGRAPHIC_DATA]" at bounding box center [521, 469] width 934 height 18
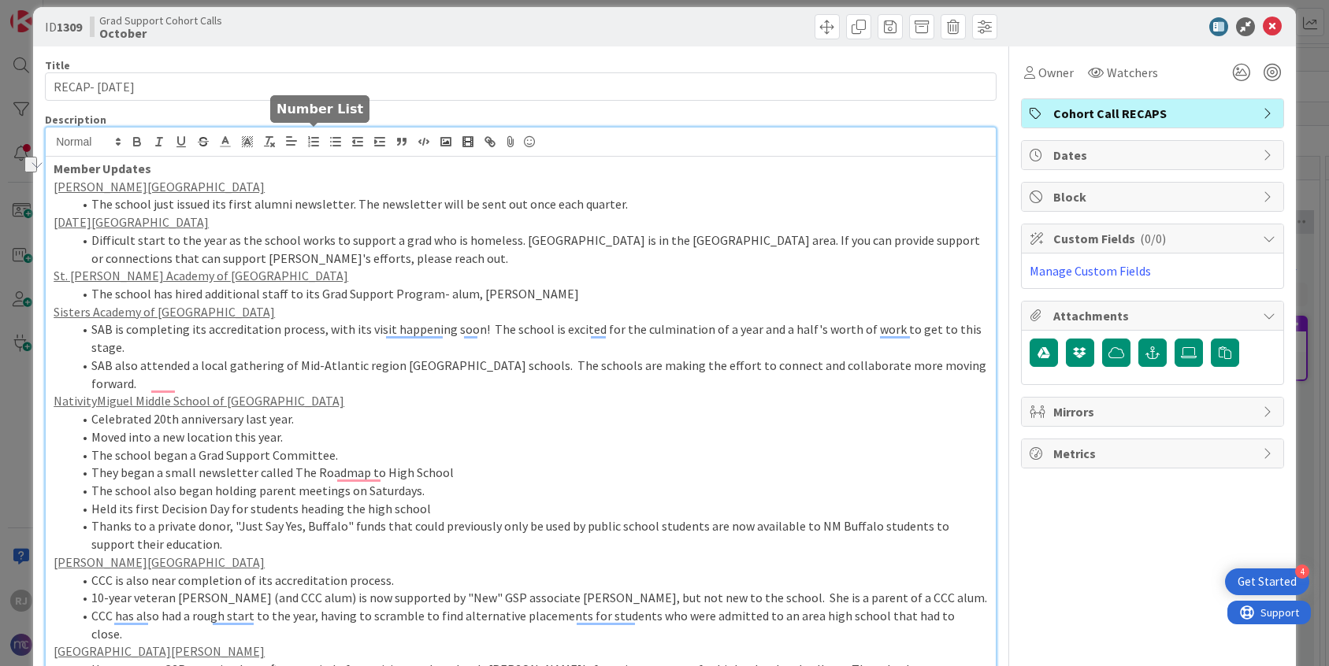
scroll to position [0, 0]
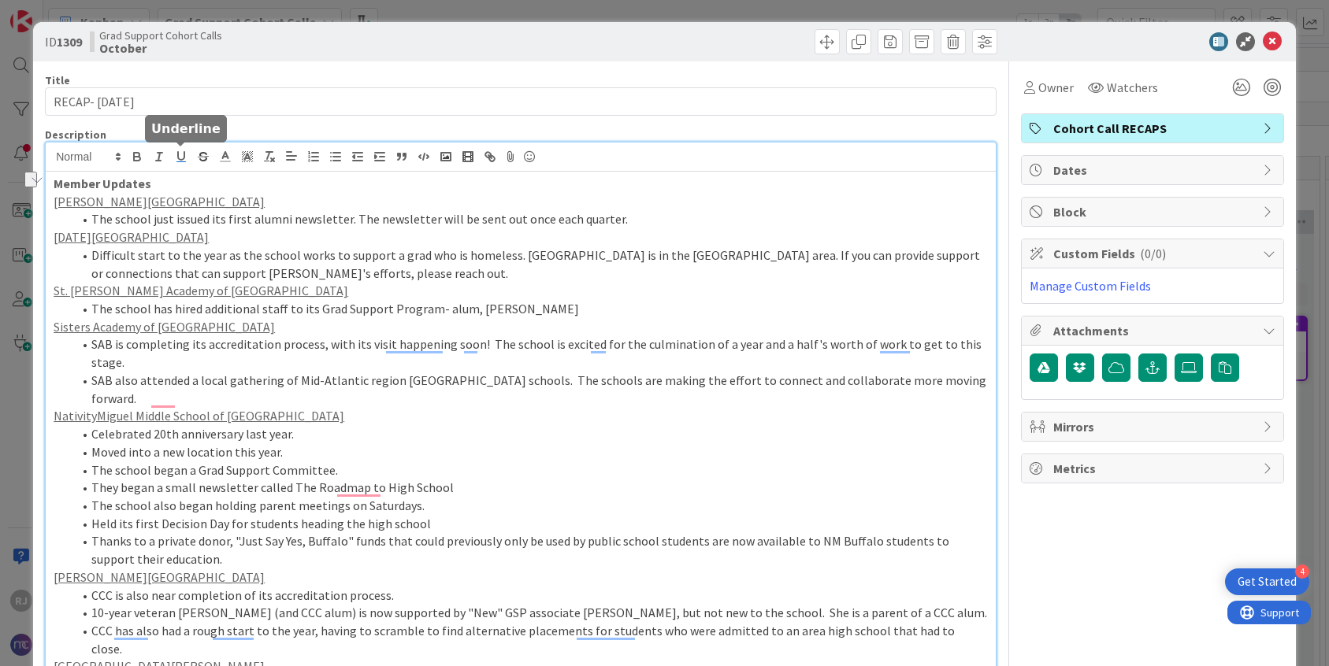
click at [180, 155] on icon "button" at bounding box center [181, 157] width 14 height 14
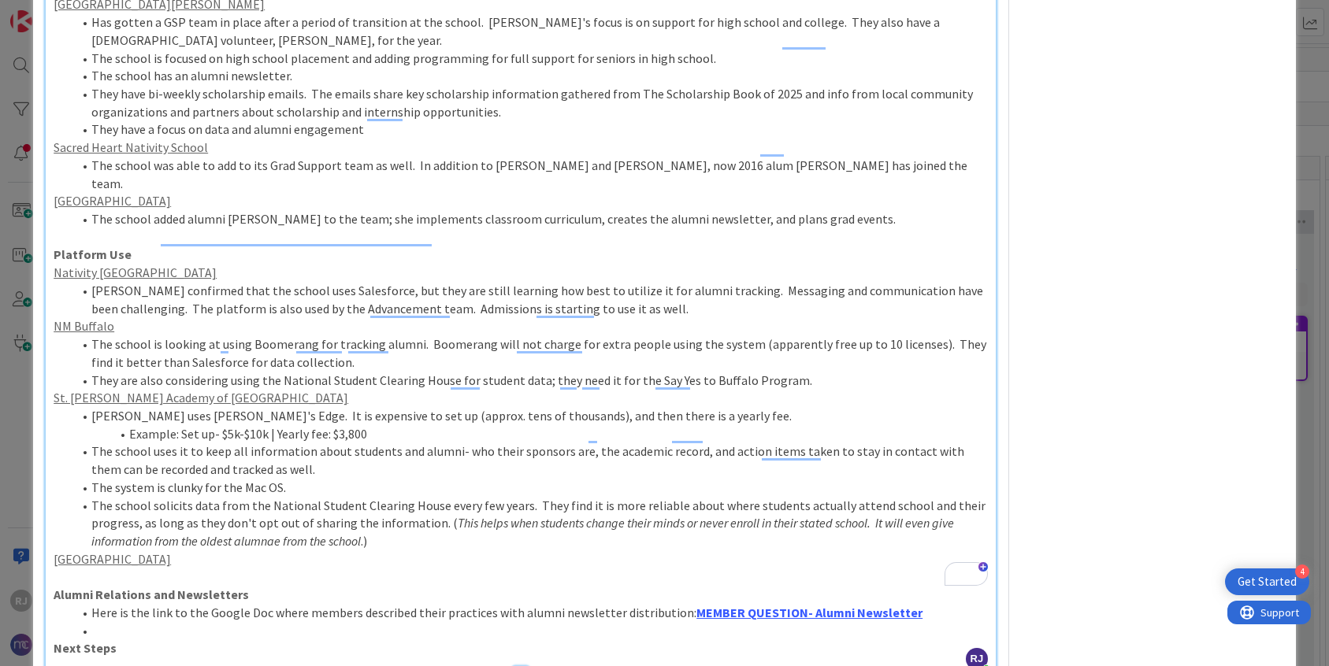
scroll to position [754, 0]
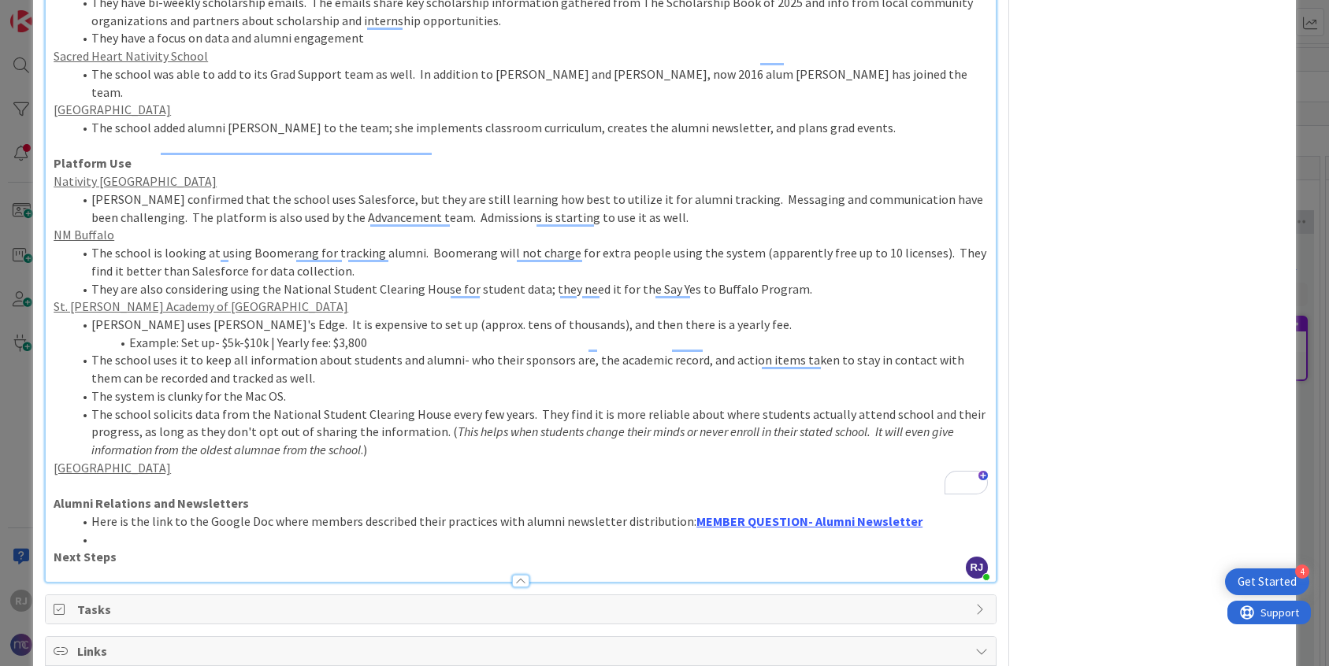
click at [203, 459] on p "[GEOGRAPHIC_DATA]" at bounding box center [521, 468] width 934 height 18
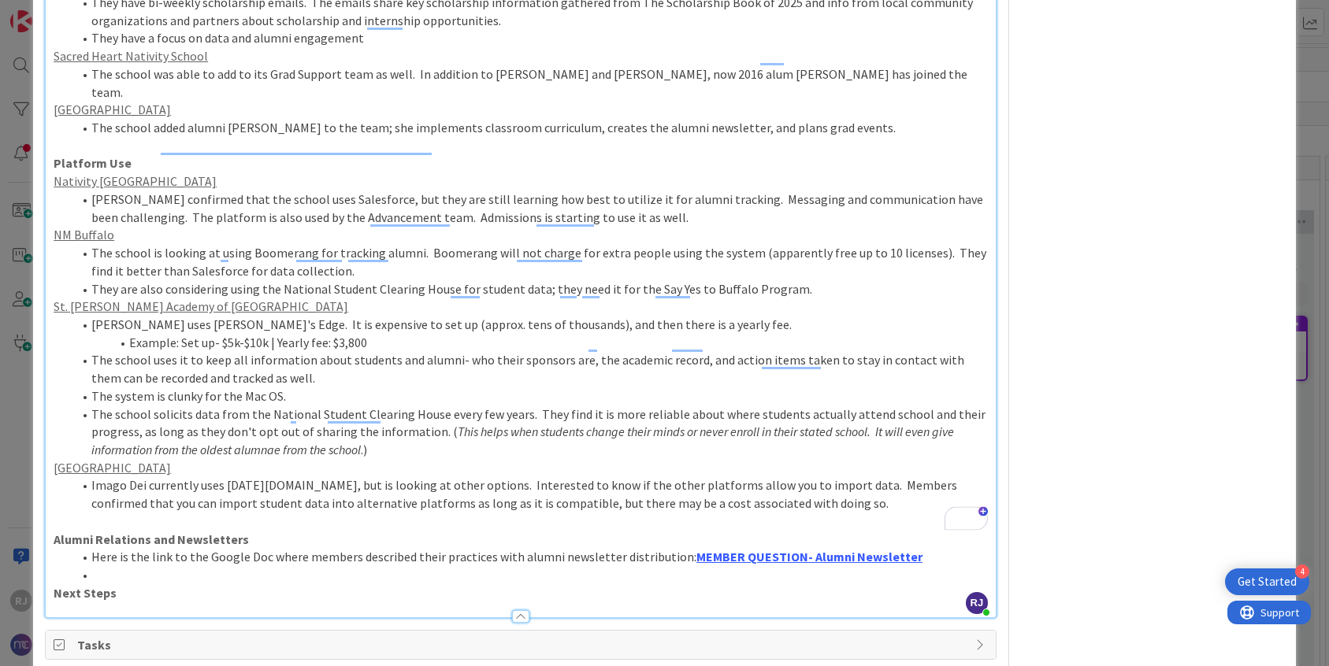
click at [751, 477] on li "Imago Dei currently uses [DATE][DOMAIN_NAME], but is looking at other options. …" at bounding box center [529, 494] width 915 height 35
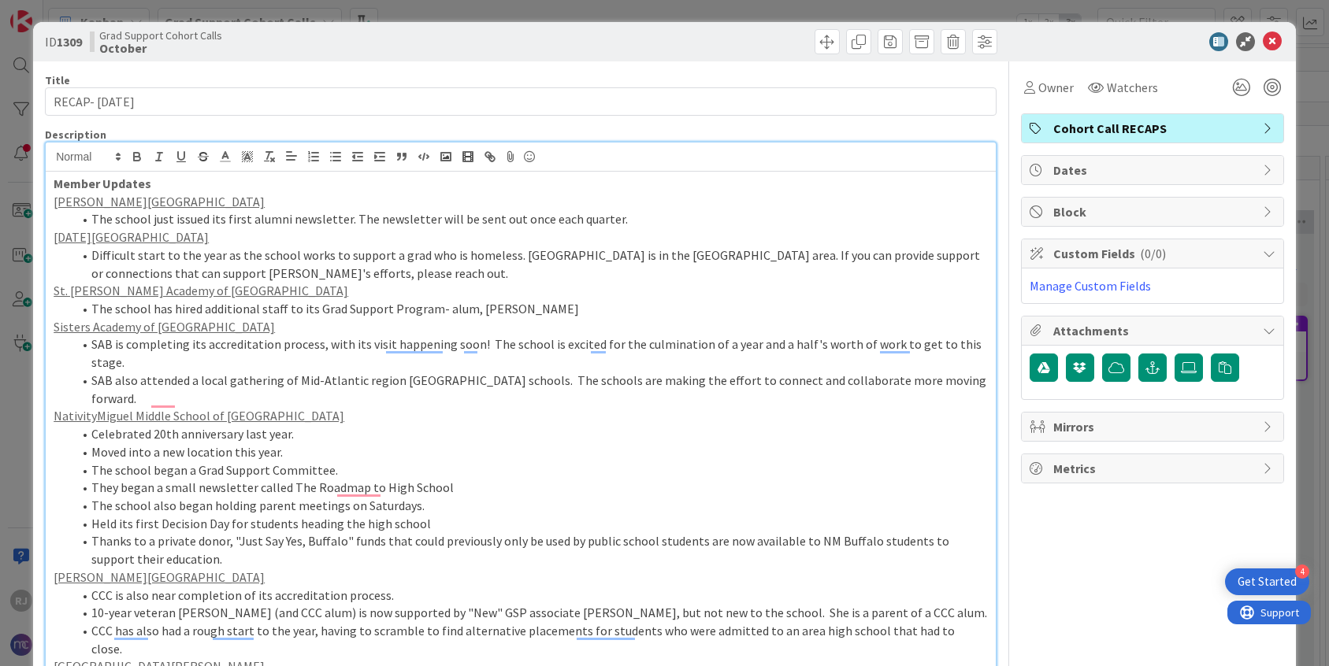
scroll to position [754, 0]
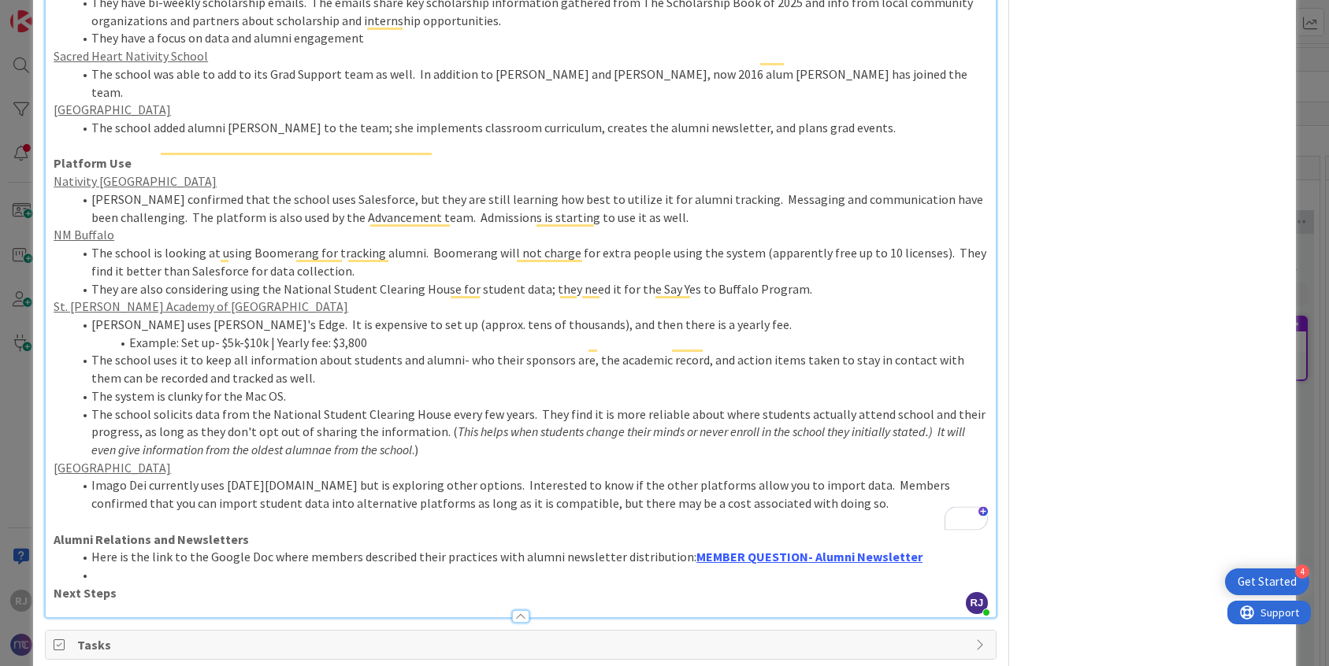
click at [762, 477] on li "Imago Dei currently uses Monday.com but is exploring other options. Interested …" at bounding box center [529, 494] width 915 height 35
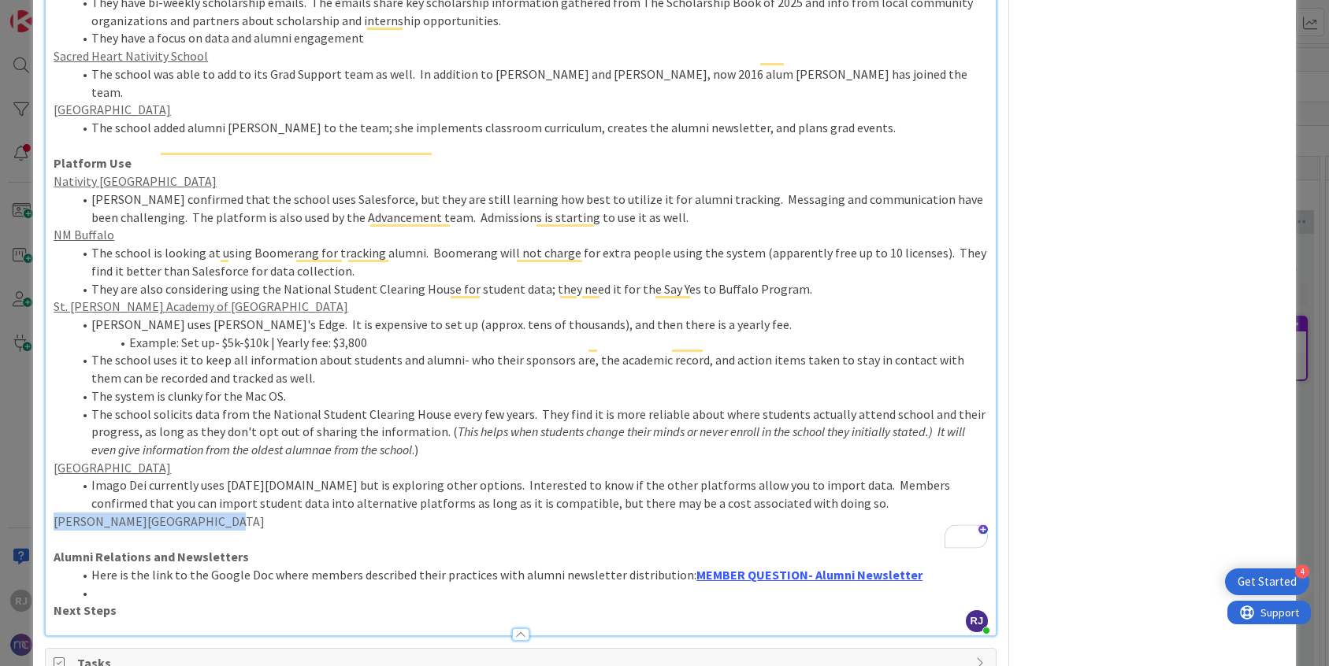
drag, startPoint x: 210, startPoint y: 449, endPoint x: 56, endPoint y: 447, distance: 154.4
click at [56, 513] on p "[PERSON_NAME][GEOGRAPHIC_DATA]" at bounding box center [521, 522] width 934 height 18
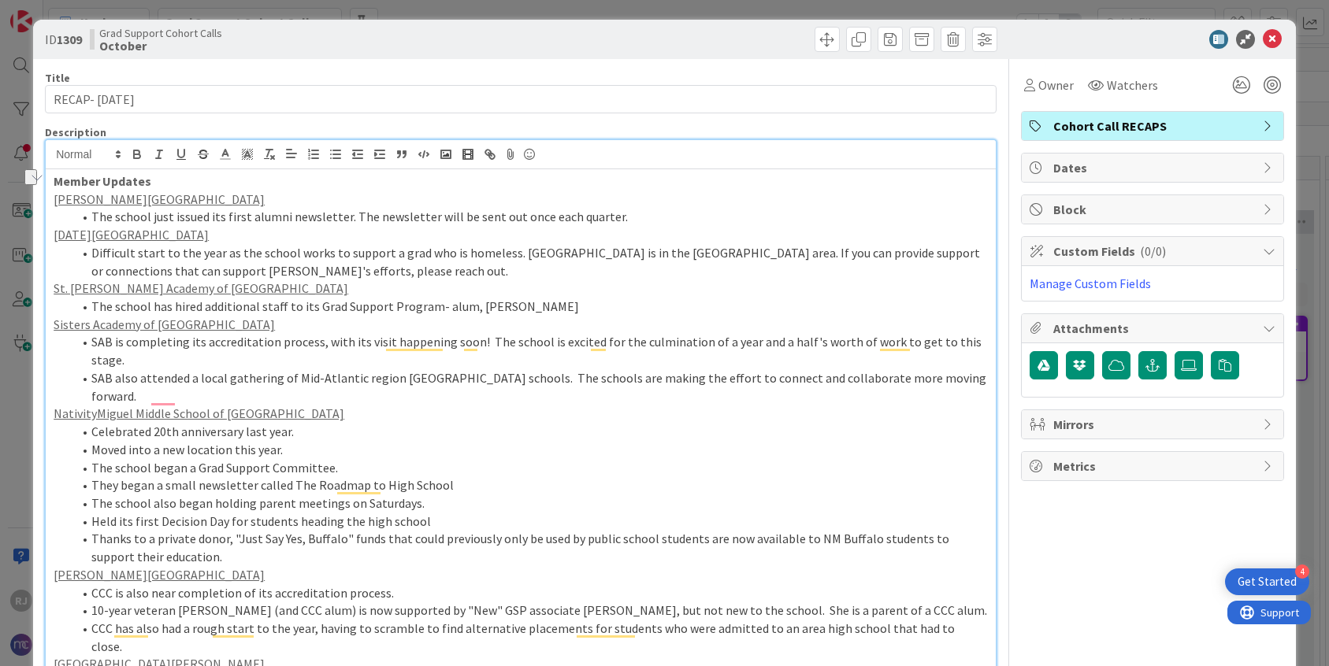
scroll to position [0, 0]
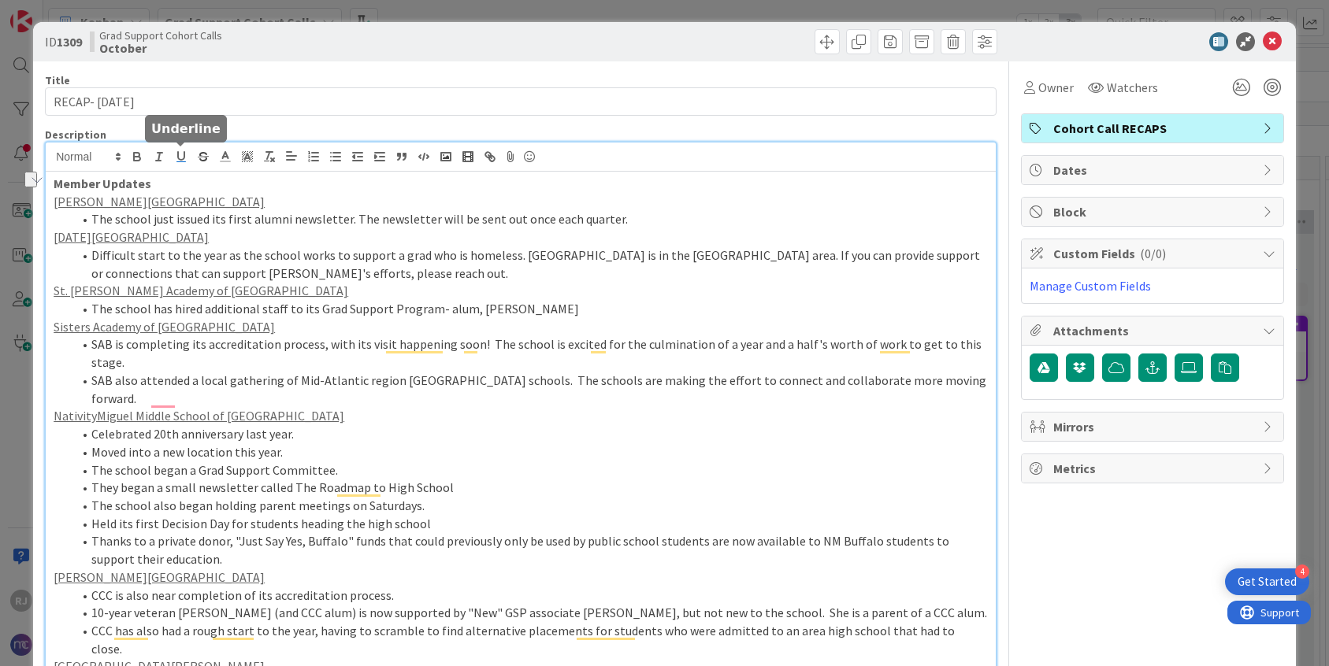
click at [182, 155] on icon "button" at bounding box center [181, 157] width 14 height 14
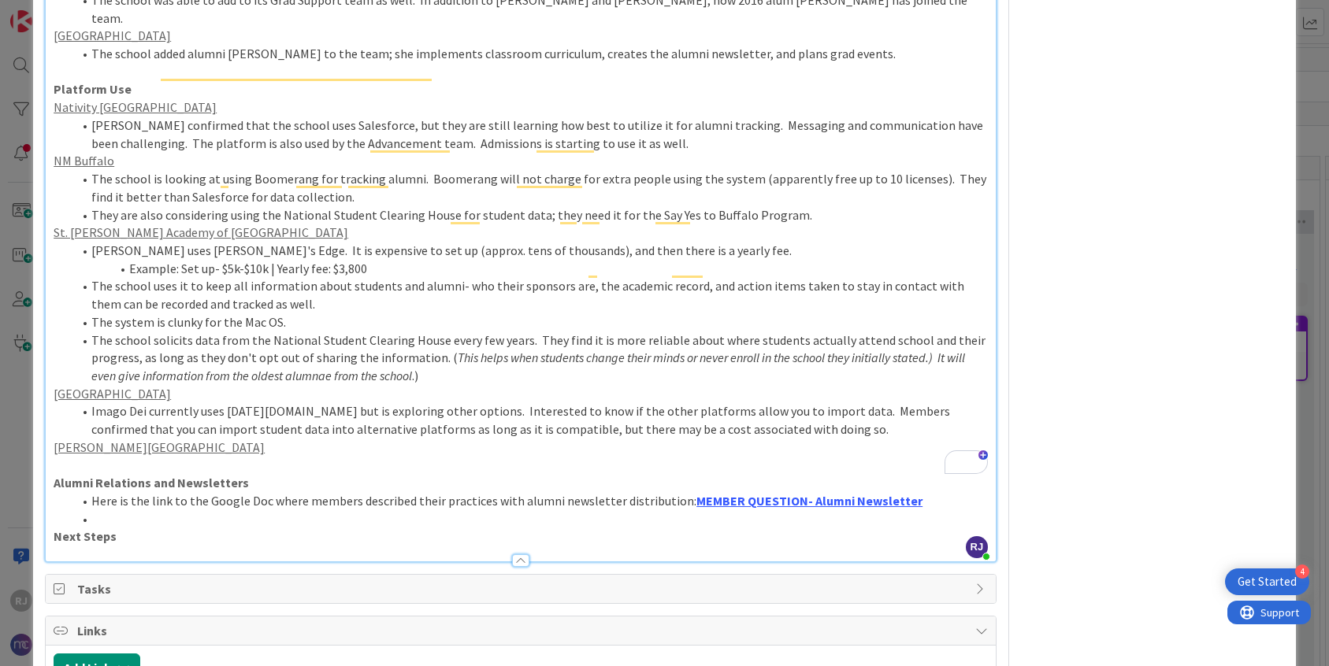
scroll to position [833, 0]
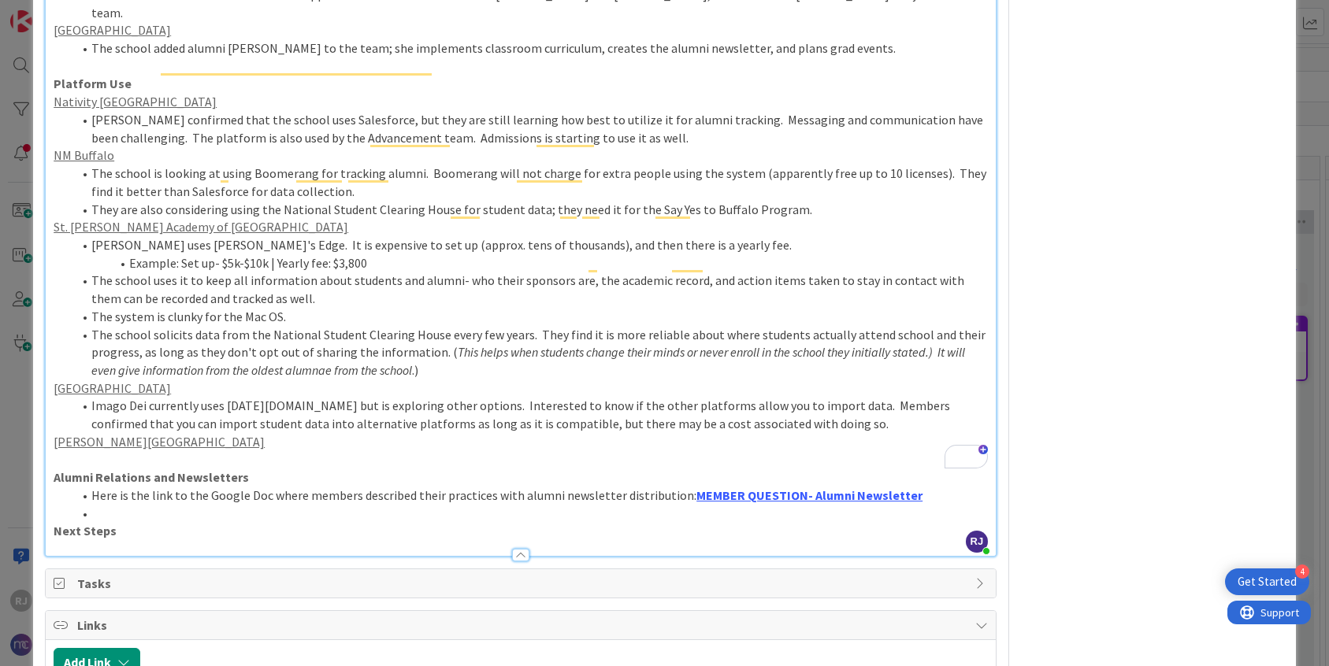
click at [210, 433] on p "[PERSON_NAME][GEOGRAPHIC_DATA]" at bounding box center [521, 442] width 934 height 18
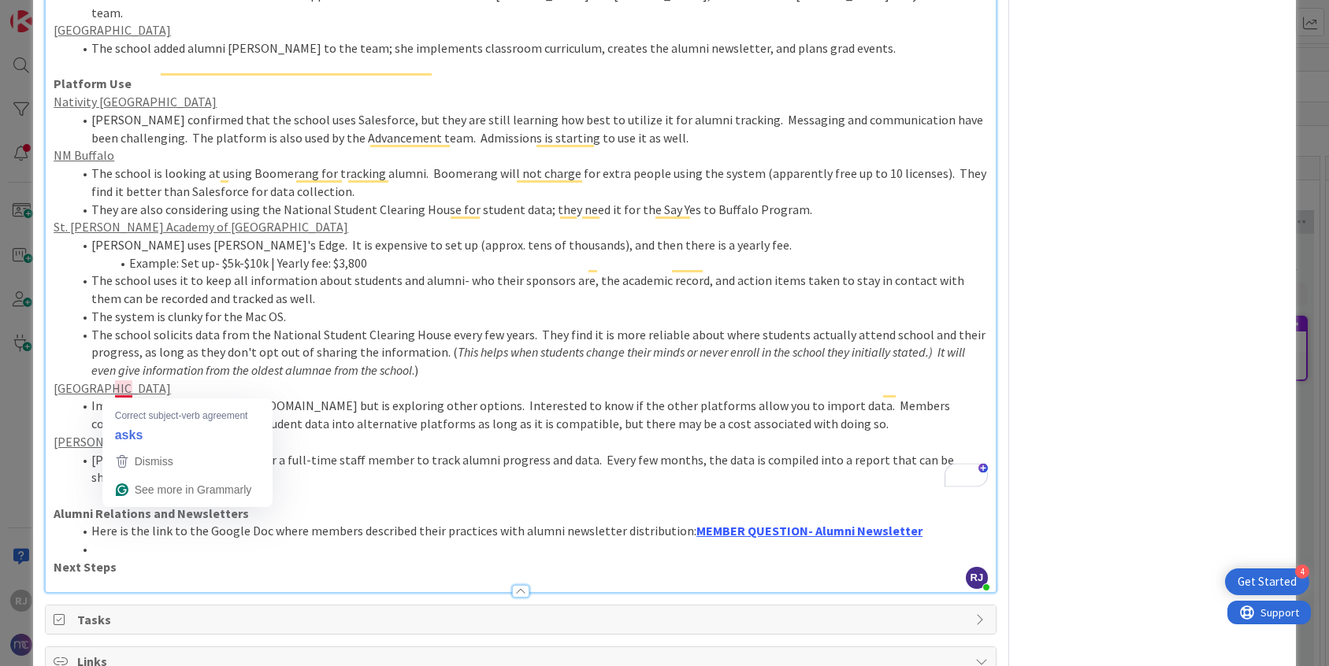
click at [134, 451] on li "Ron ask his board for a full-time staff member to track alumni progress and dat…" at bounding box center [529, 468] width 915 height 35
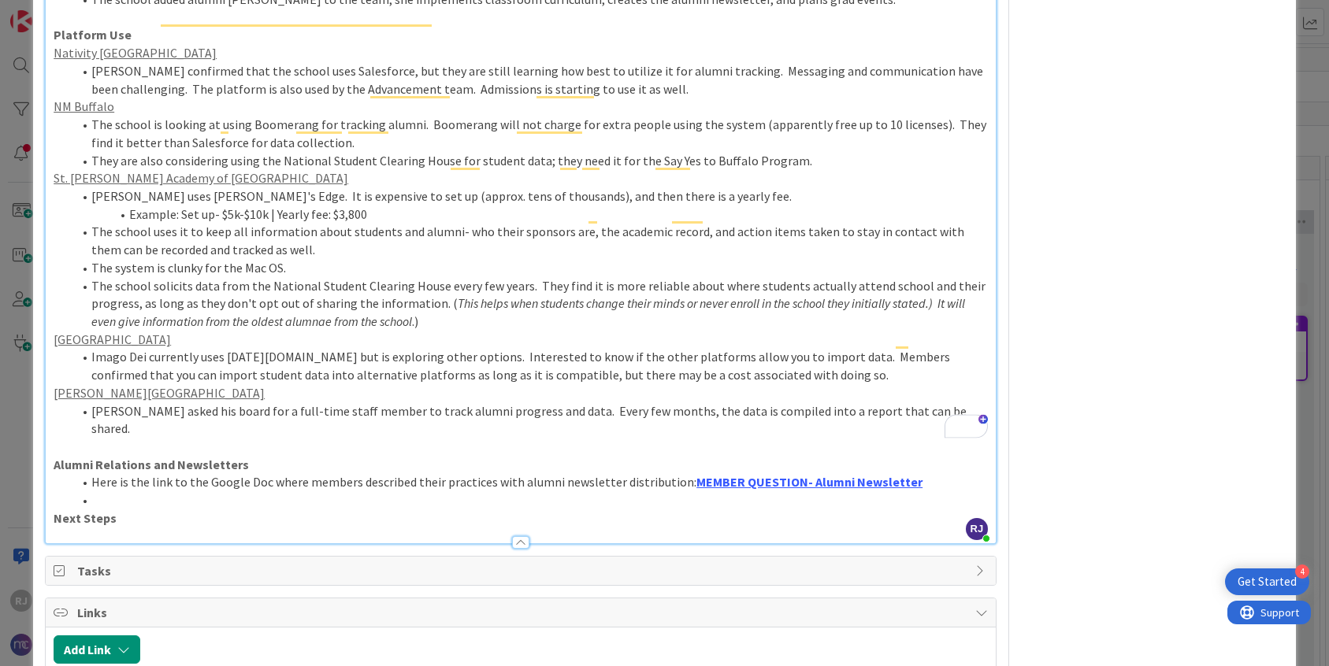
scroll to position [886, 0]
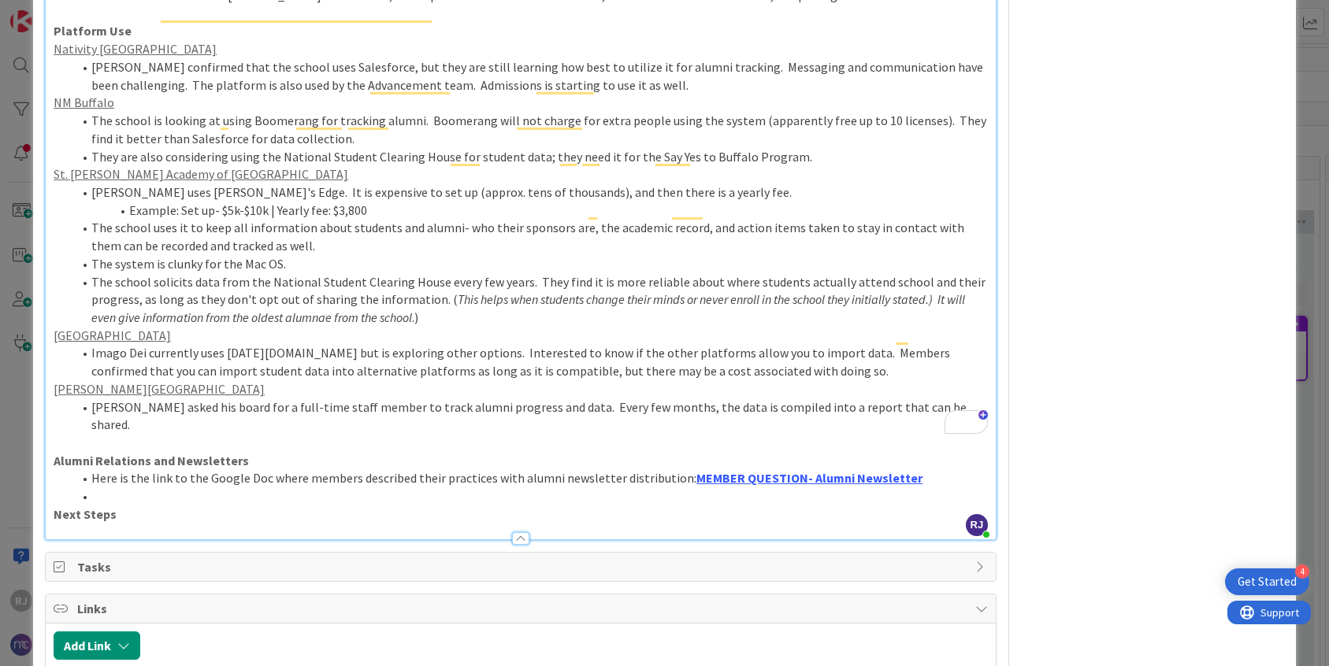
click at [929, 399] on li "Ron asked his board for a full-time staff member to track alumni progress and d…" at bounding box center [529, 416] width 915 height 35
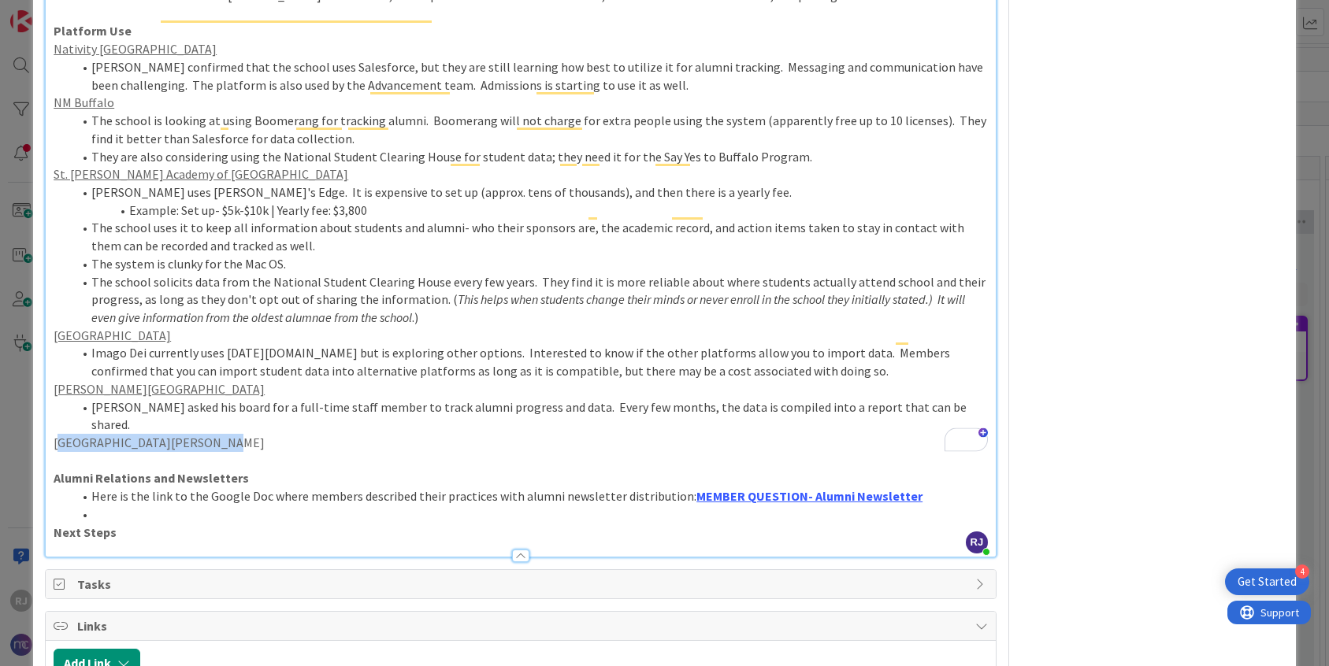
drag, startPoint x: 202, startPoint y: 350, endPoint x: 57, endPoint y: 350, distance: 144.9
click at [57, 434] on p "Loyola Academy of St. Louis" at bounding box center [521, 443] width 934 height 18
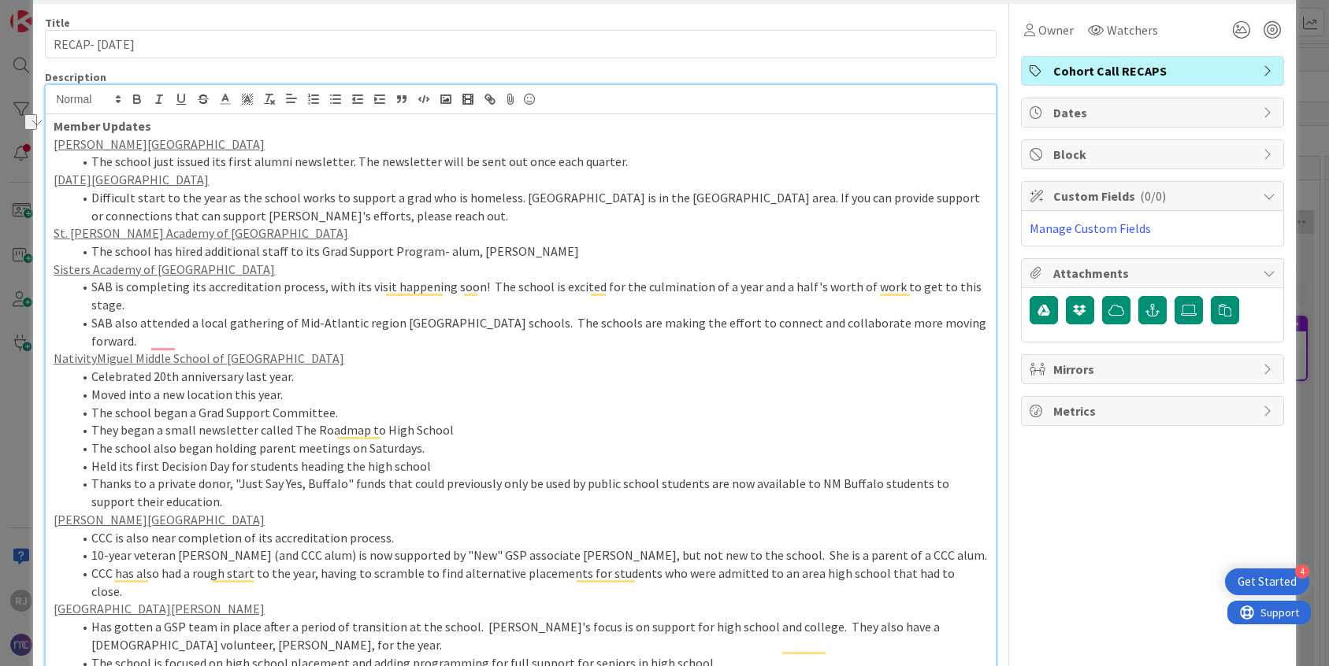
scroll to position [10, 0]
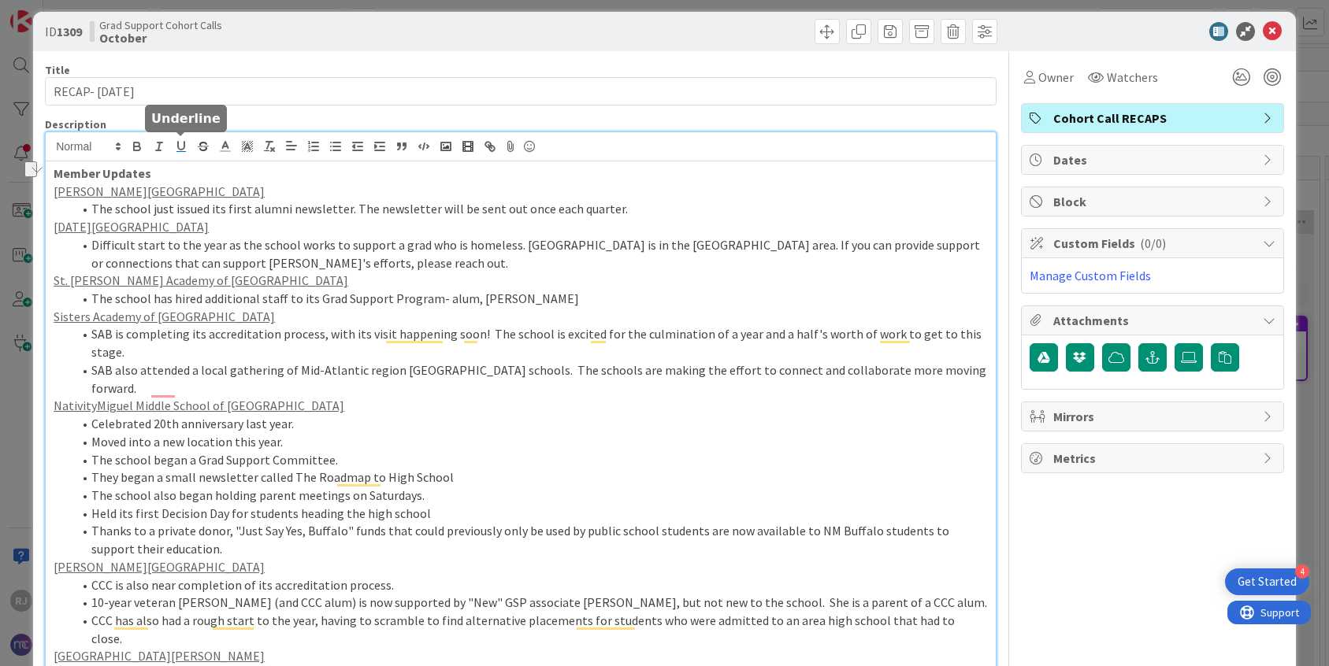
click at [181, 143] on icon "button" at bounding box center [181, 146] width 14 height 14
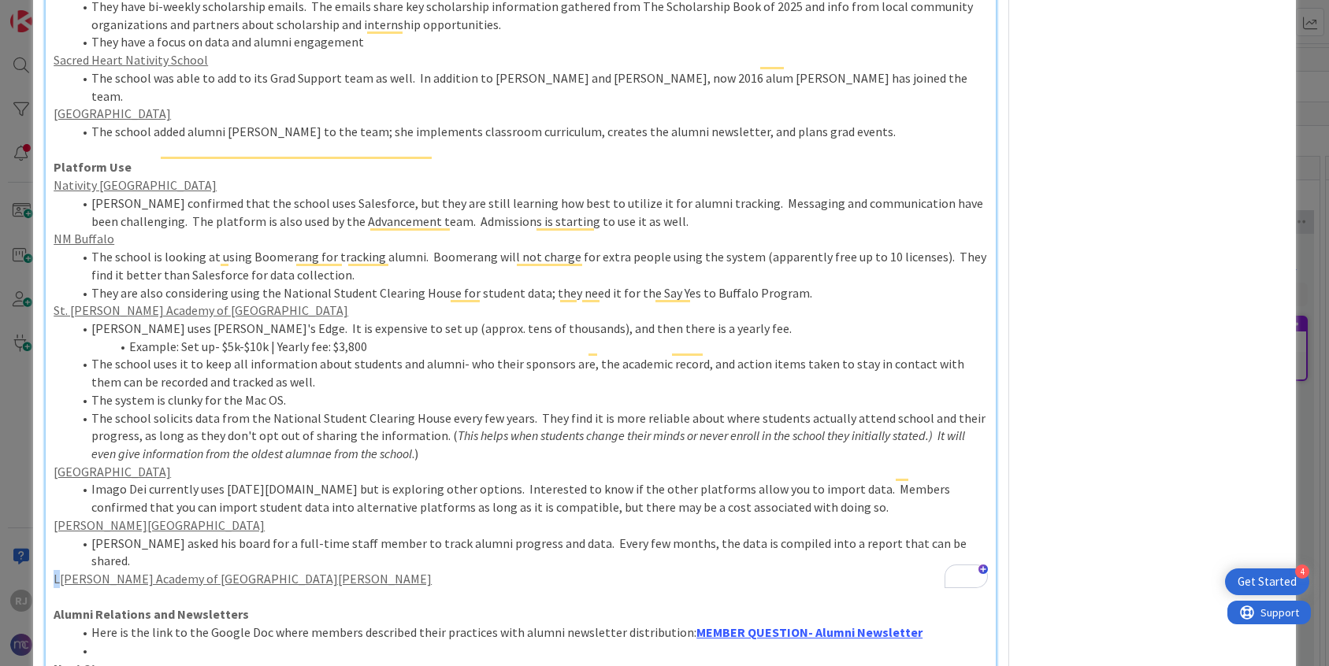
scroll to position [896, 0]
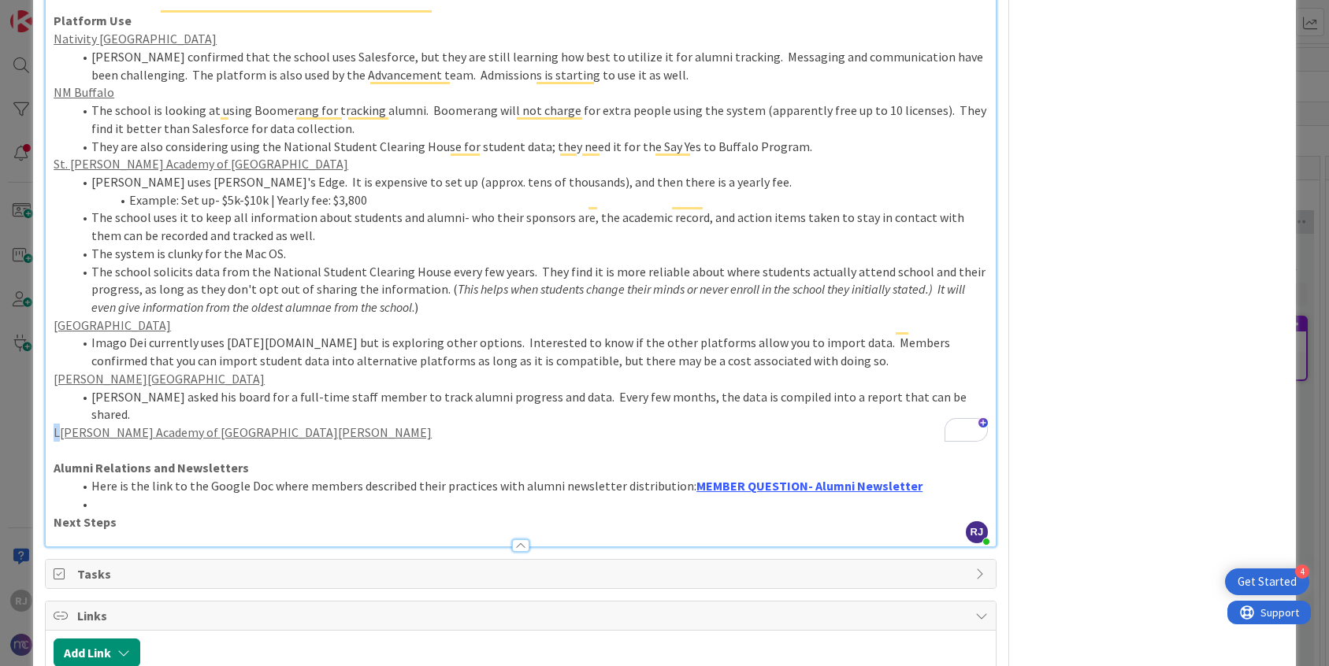
click at [214, 424] on p "L oyola Academy of St. Louis" at bounding box center [521, 433] width 934 height 18
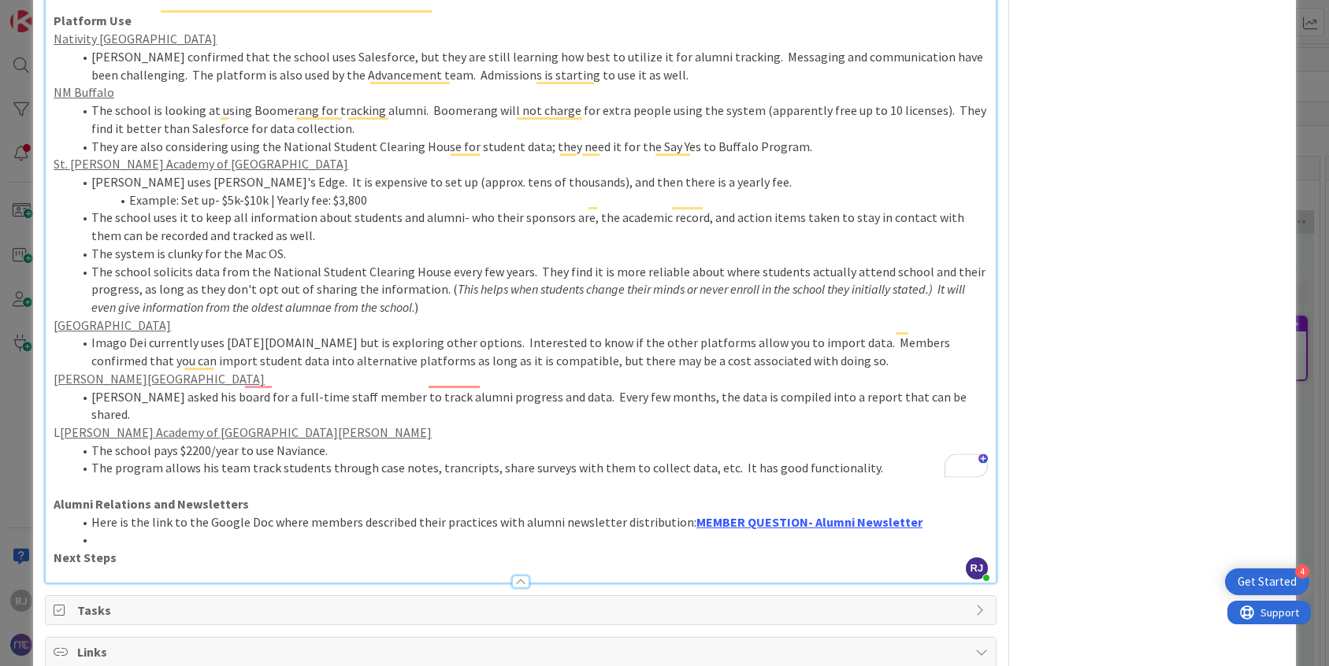
click at [719, 459] on li "The program allows his team track students through case notes, trancripts, shar…" at bounding box center [529, 468] width 915 height 18
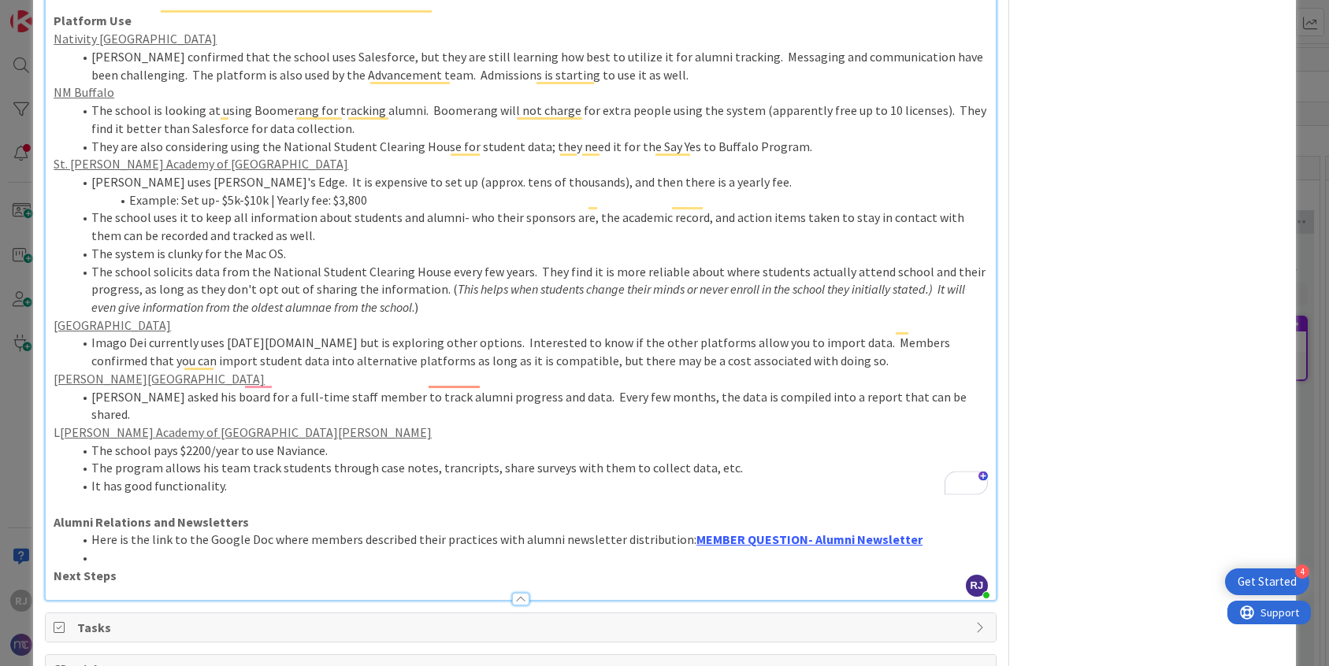
click at [235, 477] on li "It has good functionality." at bounding box center [529, 486] width 915 height 18
click at [922, 531] on li "Here is the link to the Google Doc where members described their practices with…" at bounding box center [529, 540] width 915 height 18
click at [122, 549] on li "To enrich screen reader interactions, please activate Accessibility in Grammarl…" at bounding box center [529, 558] width 915 height 18
click at [54, 568] on strong "Next Steps" at bounding box center [85, 576] width 63 height 16
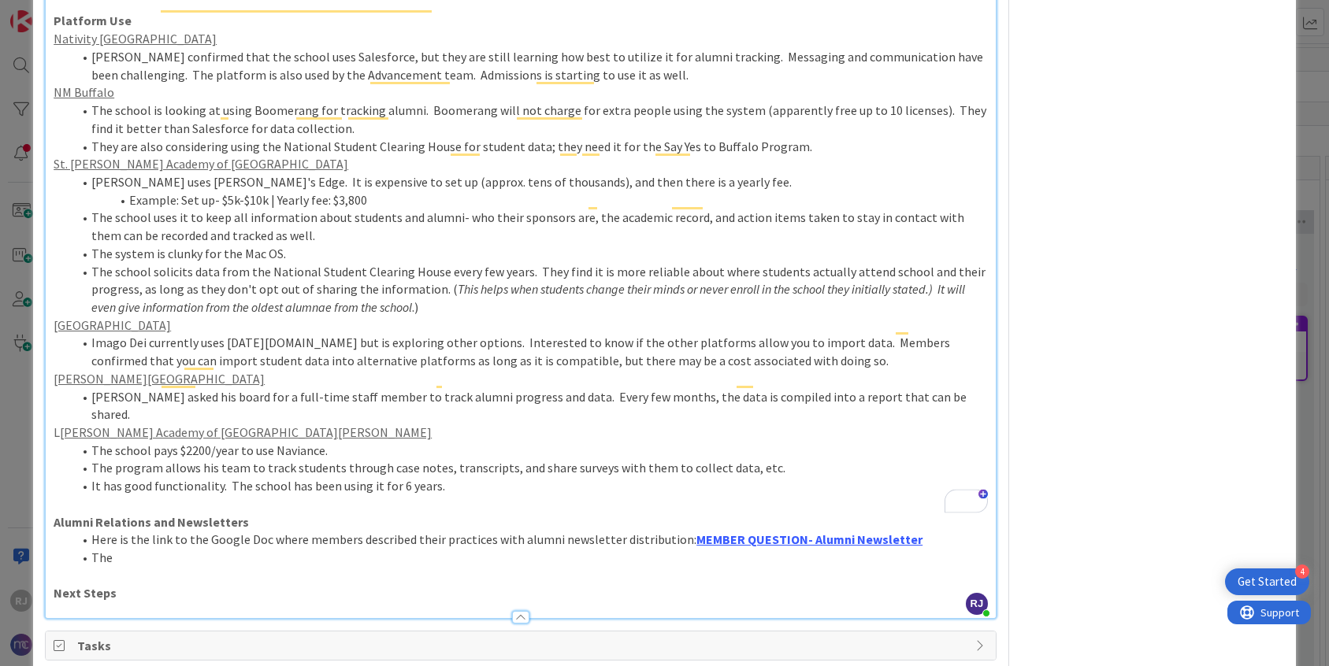
click at [131, 549] on li "The" at bounding box center [529, 558] width 915 height 18
drag, startPoint x: 121, startPoint y: 471, endPoint x: 94, endPoint y: 467, distance: 27.8
click at [94, 549] on li "The" at bounding box center [529, 558] width 915 height 18
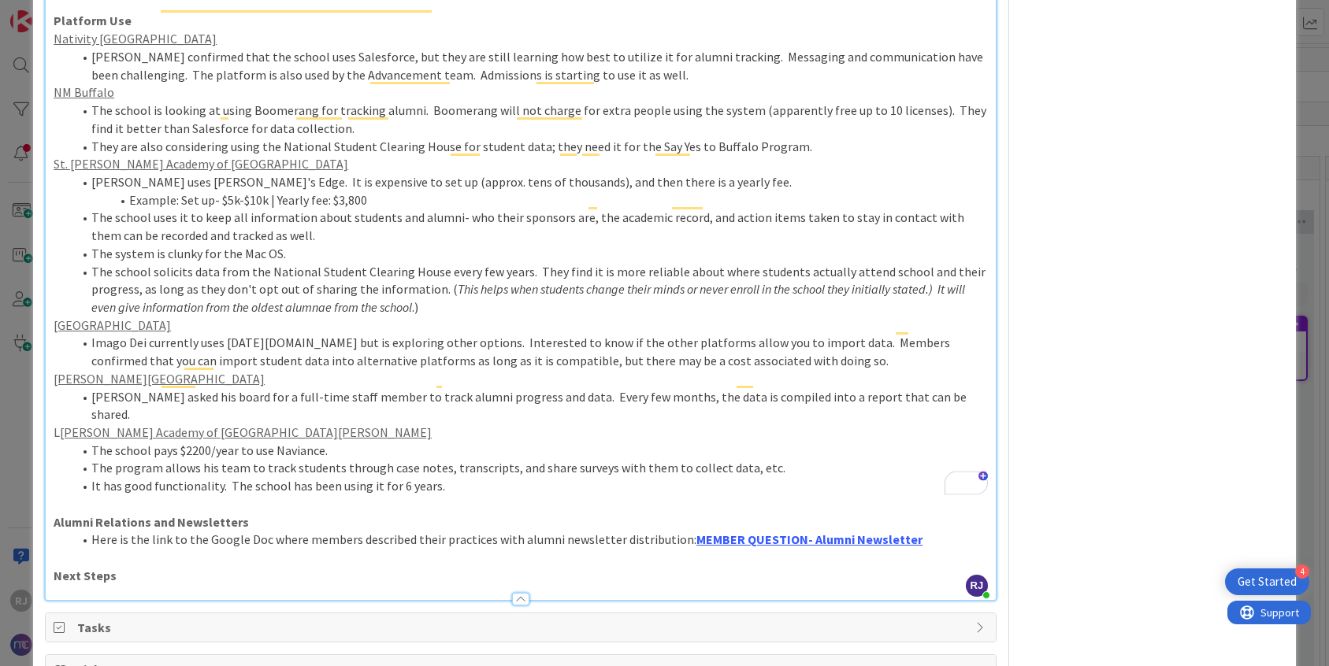
click at [115, 549] on p "To enrich screen reader interactions, please activate Accessibility in Grammarl…" at bounding box center [521, 558] width 934 height 18
click at [55, 550] on strong "Next Steps" at bounding box center [85, 558] width 63 height 16
click at [121, 567] on p "Next Steps" at bounding box center [521, 576] width 934 height 18
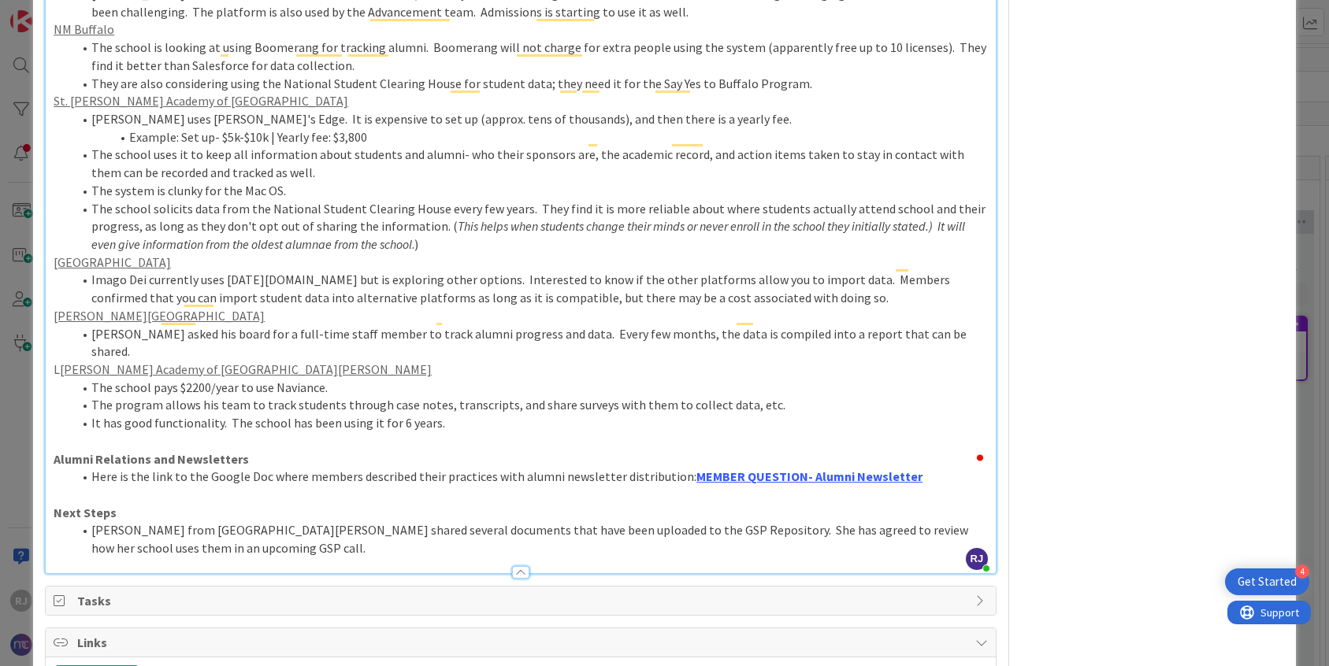
scroll to position [1028, 0]
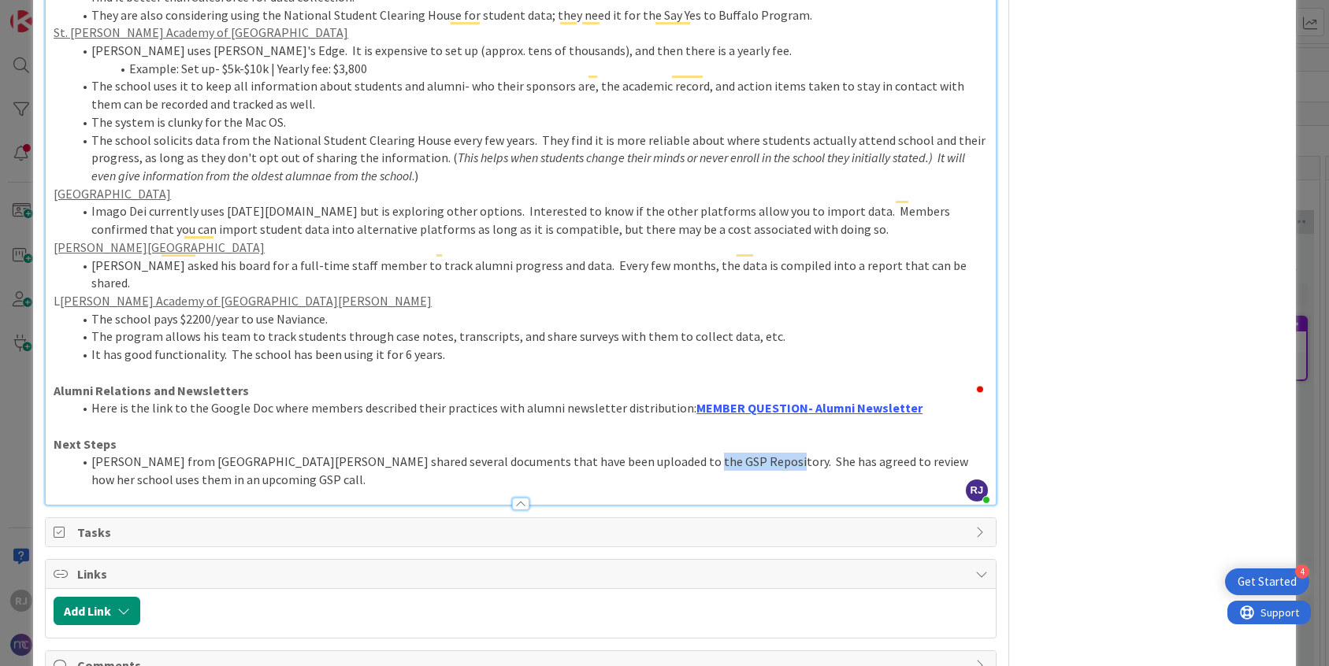
drag, startPoint x: 642, startPoint y: 369, endPoint x: 721, endPoint y: 371, distance: 78.8
click at [721, 453] on li "Marisa Garvin from St. Andrew Nativity School shared several documents that hav…" at bounding box center [529, 470] width 915 height 35
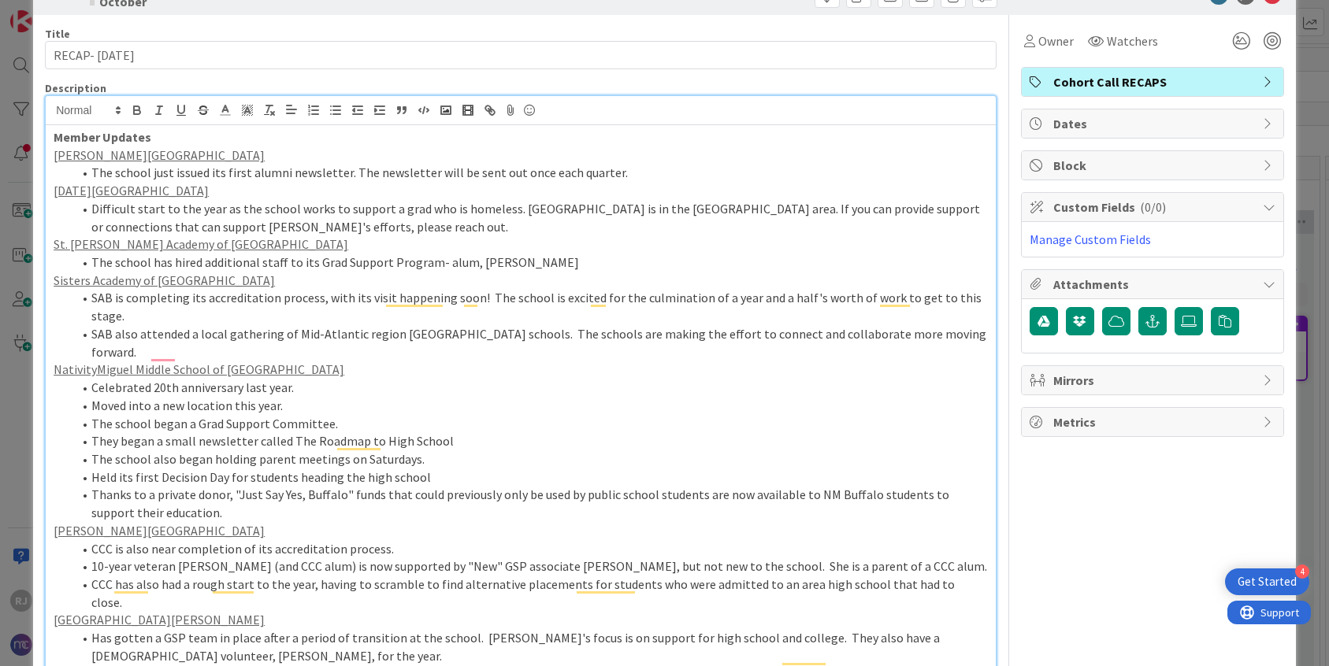
scroll to position [44, 0]
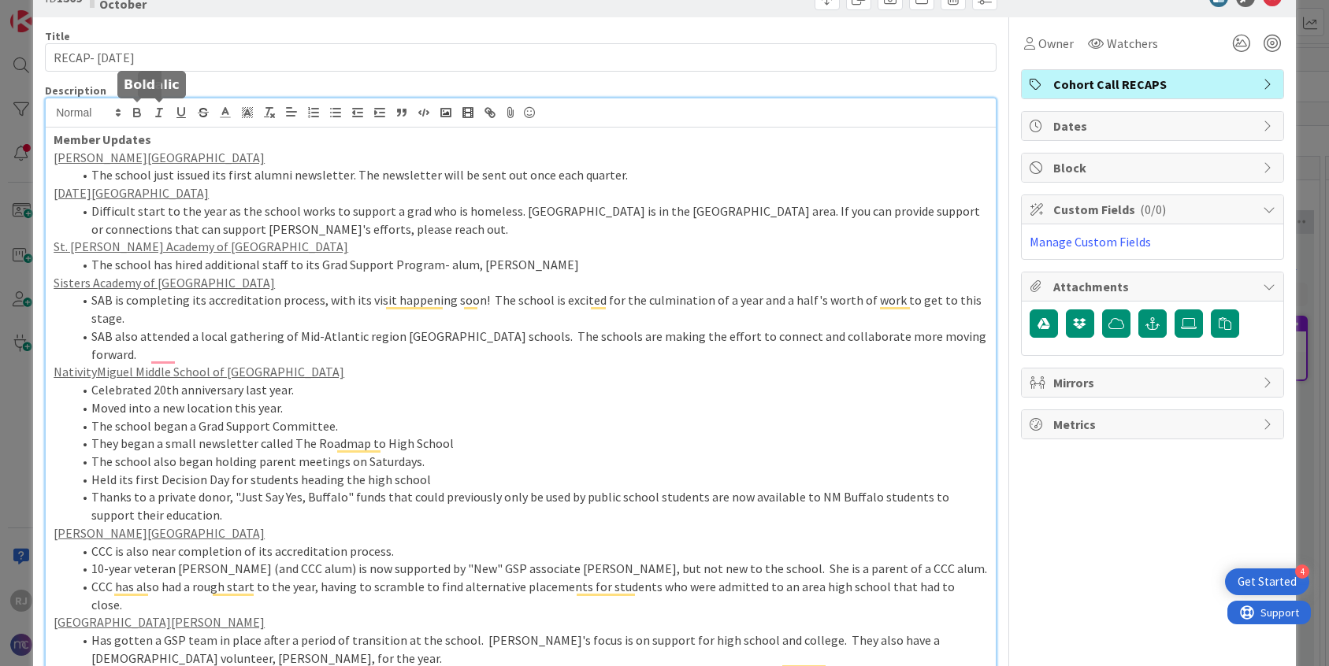
click at [142, 109] on icon "button" at bounding box center [137, 113] width 14 height 14
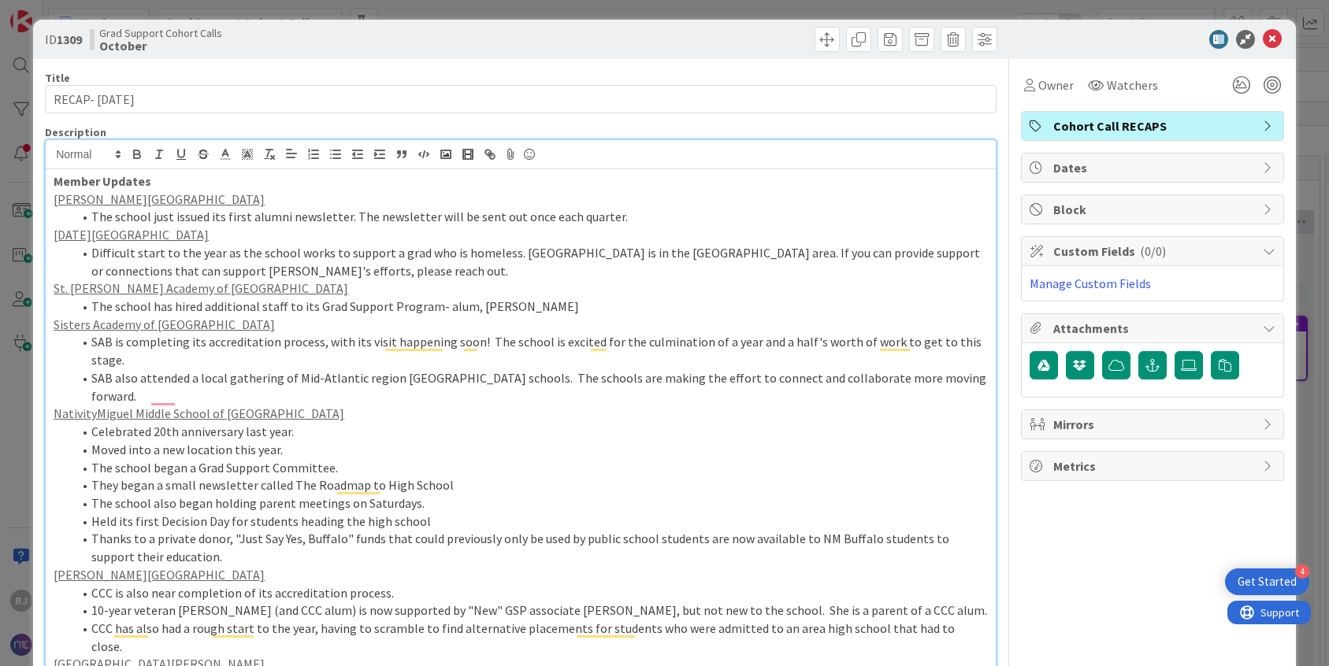
scroll to position [0, 0]
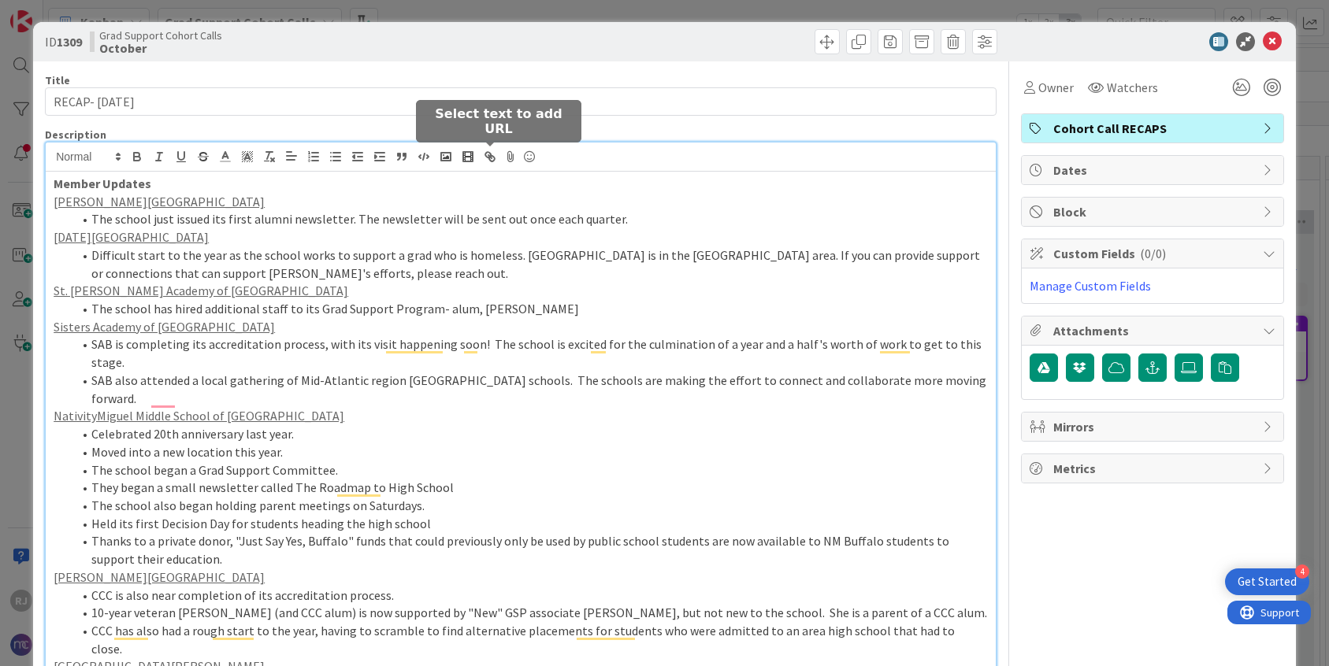
click at [486, 154] on icon "button" at bounding box center [490, 157] width 14 height 14
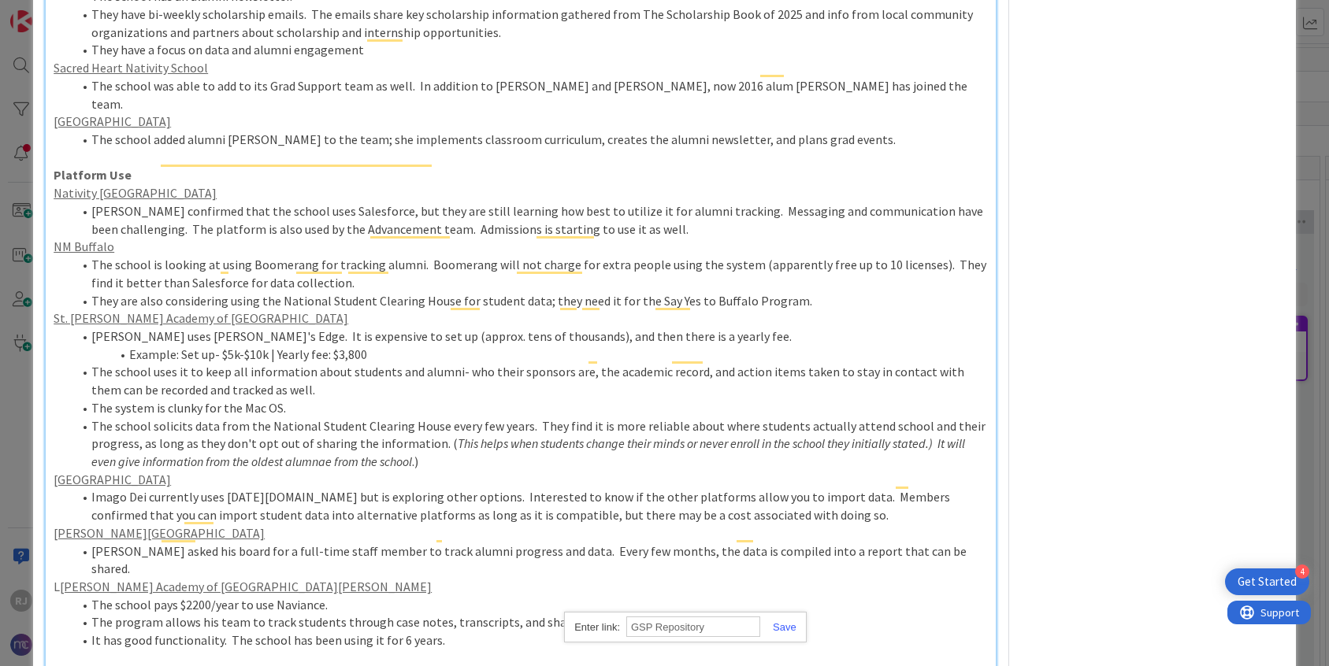
paste input "https://nativitymiguel.notion.site/c0367497e90d4b6aaedc4f795e8484a8?v=6f29d4662…"
type input "https://nativitymiguel.notion.site/c0367497e90d4b6aaedc4f795e8484a8?v=6f29d4662…"
click at [786, 624] on link at bounding box center [778, 627] width 36 height 12
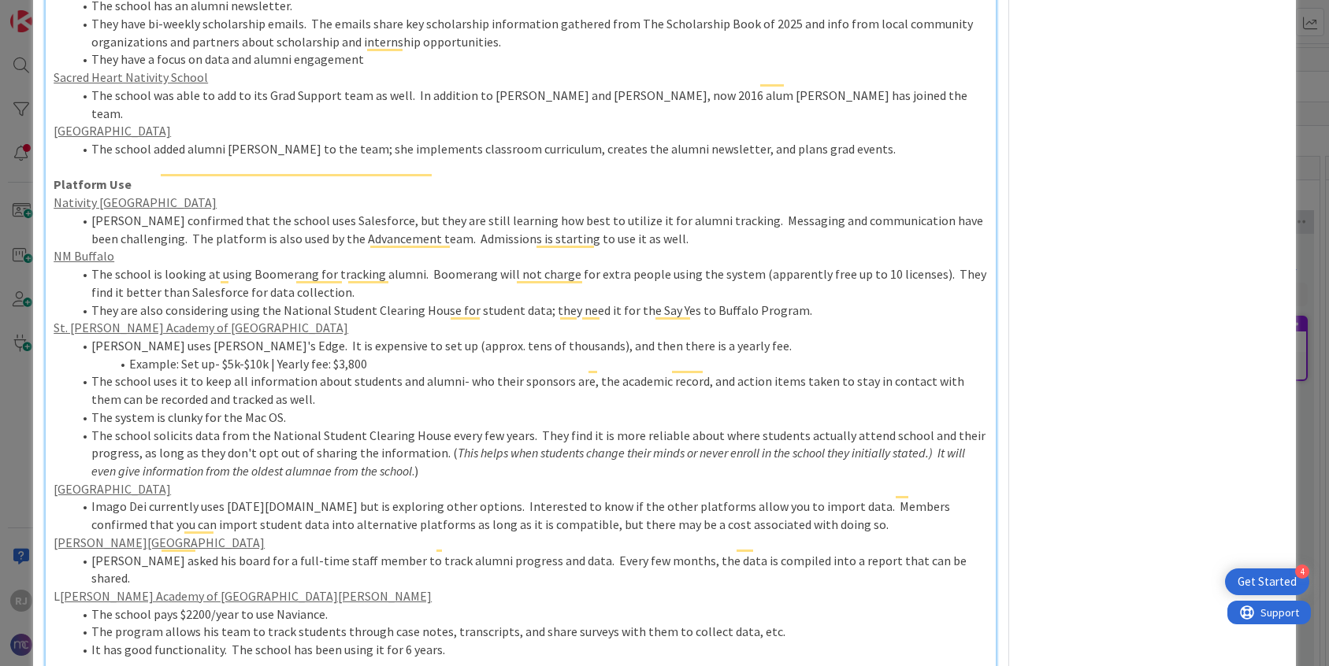
scroll to position [726, 0]
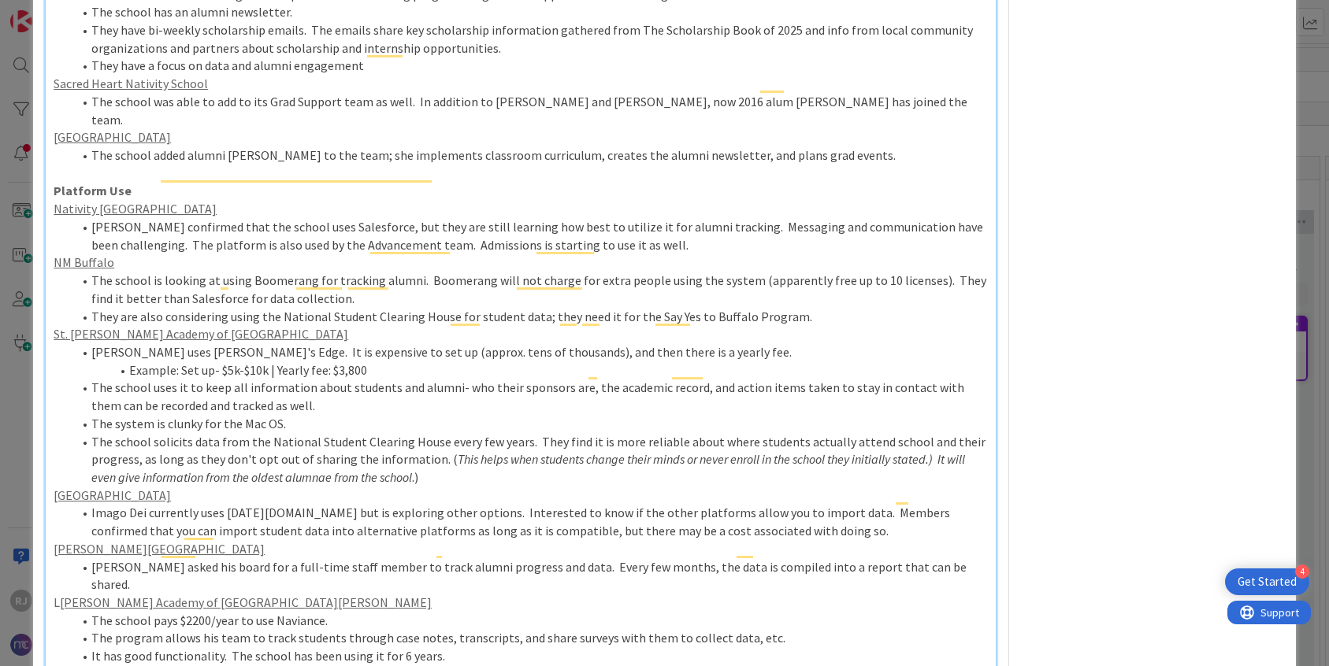
drag, startPoint x: 92, startPoint y: 617, endPoint x: 582, endPoint y: 632, distance: 490.1
click at [583, 632] on div "Member Updates Mother Teresa Middle School The school just issued its first alu…" at bounding box center [521, 126] width 950 height 1361
copy li "Here is the link to the Google Doc where members described their practices with…"
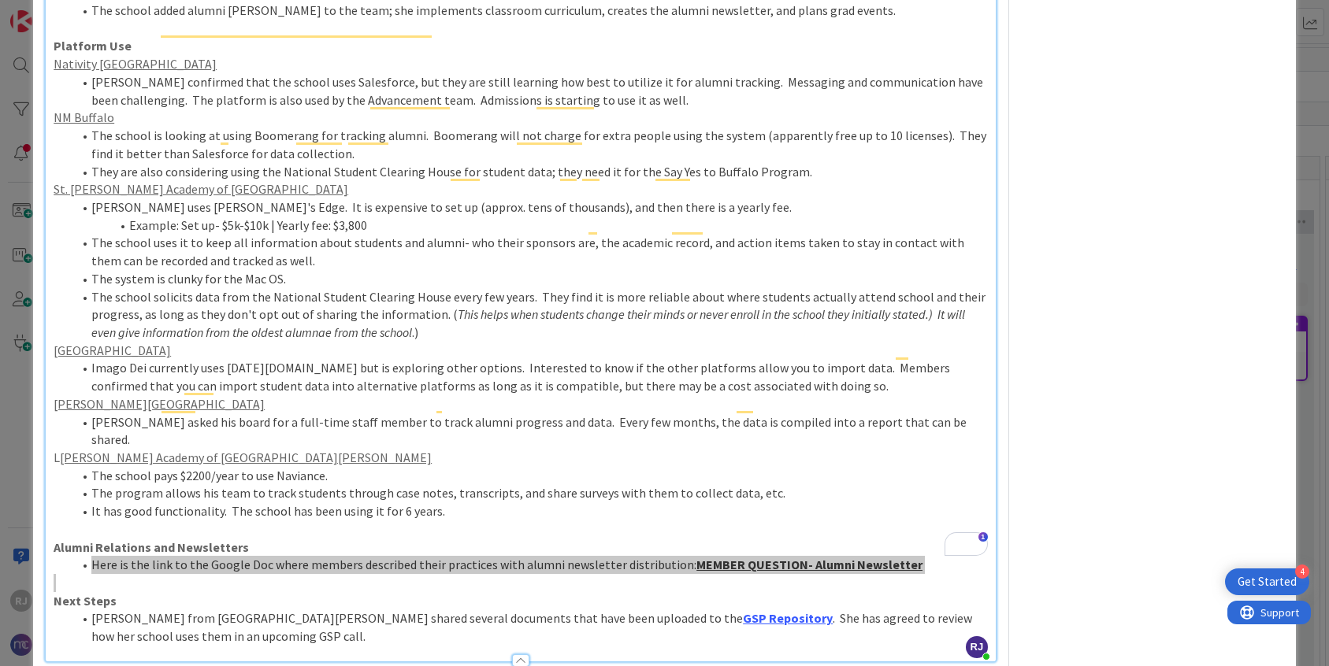
scroll to position [872, 0]
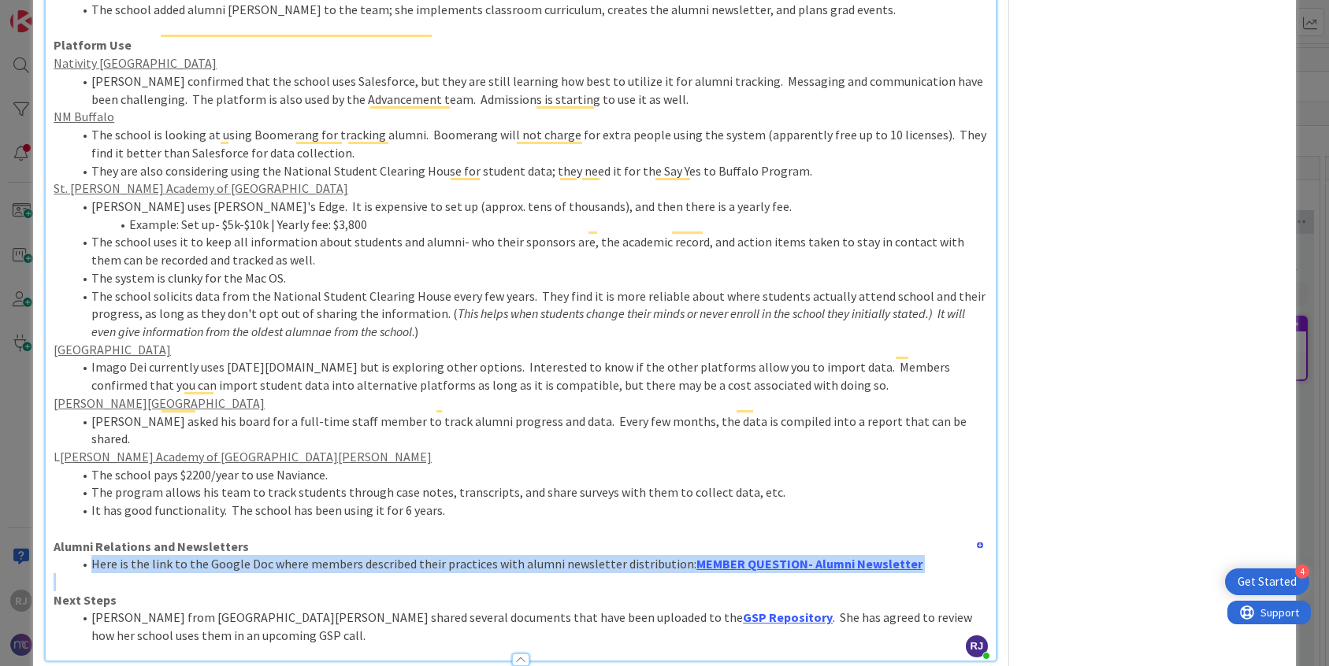
drag, startPoint x: 91, startPoint y: 525, endPoint x: 254, endPoint y: 552, distance: 164.6
click at [254, 609] on li "Marisa Garvin from St. Andrew Nativity School shared several documents that hav…" at bounding box center [529, 626] width 915 height 35
copy li "Marisa Garvin from St. Andrew Nativity School shared several documents that hav…"
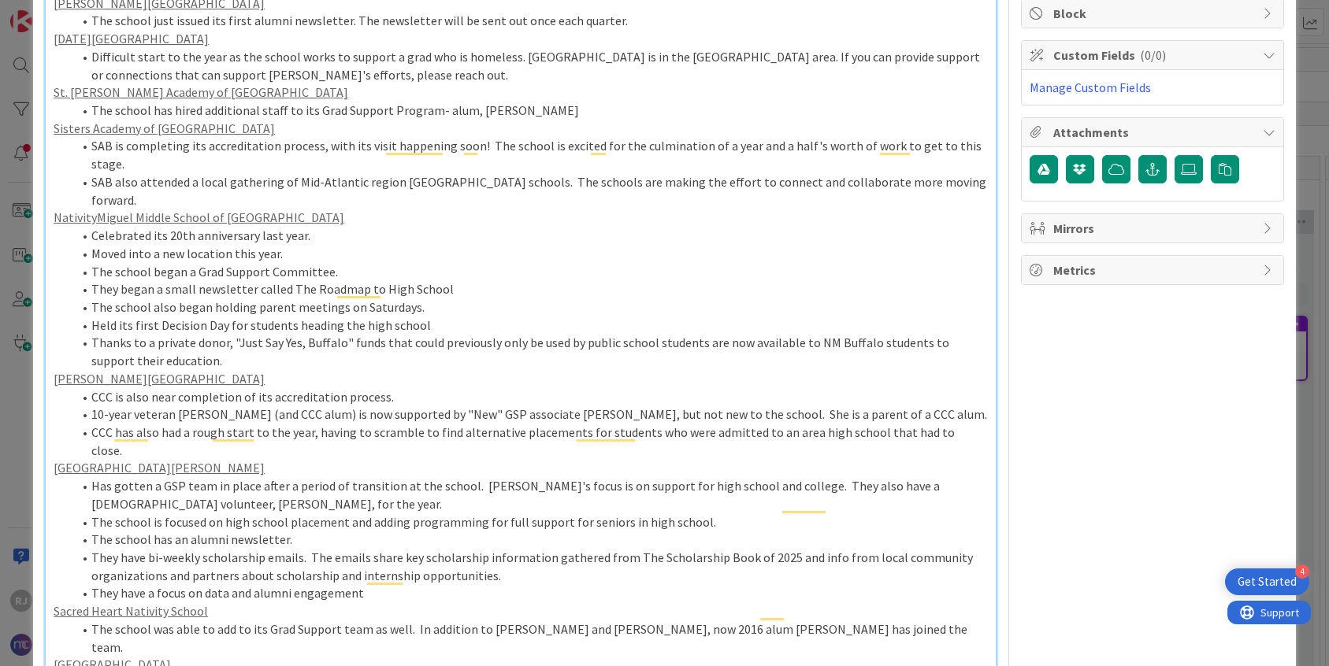
scroll to position [0, 0]
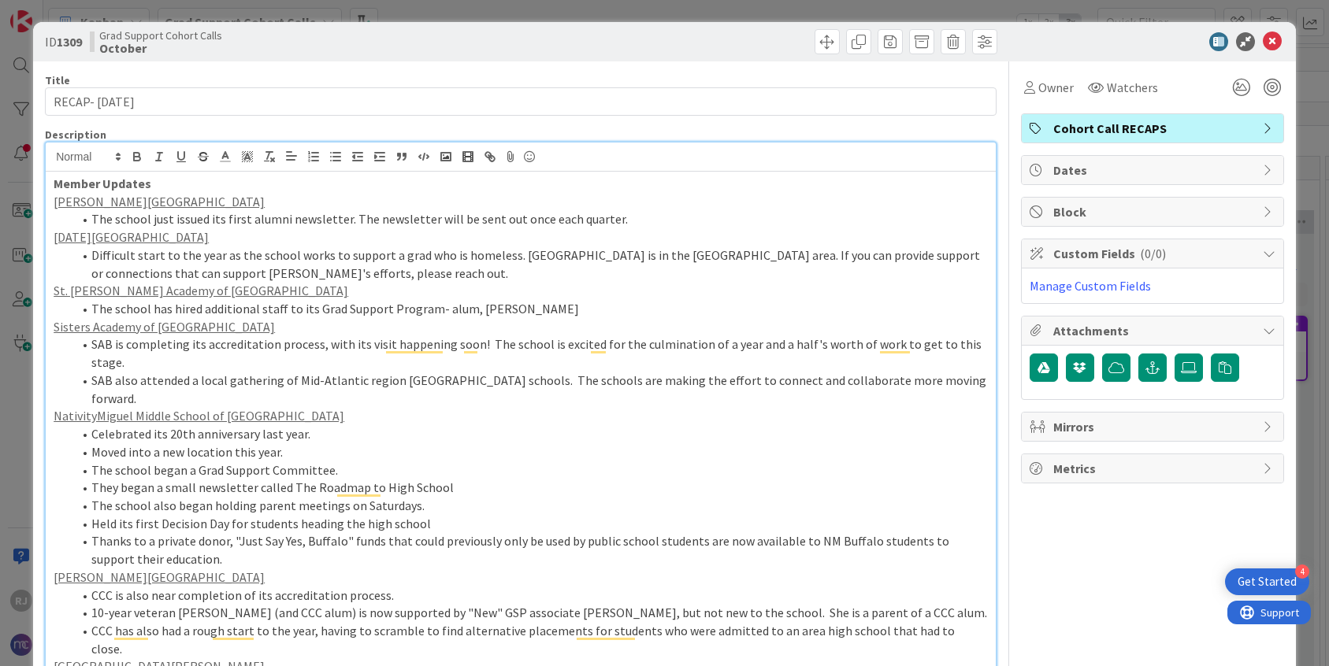
click at [1273, 38] on icon at bounding box center [1272, 41] width 19 height 19
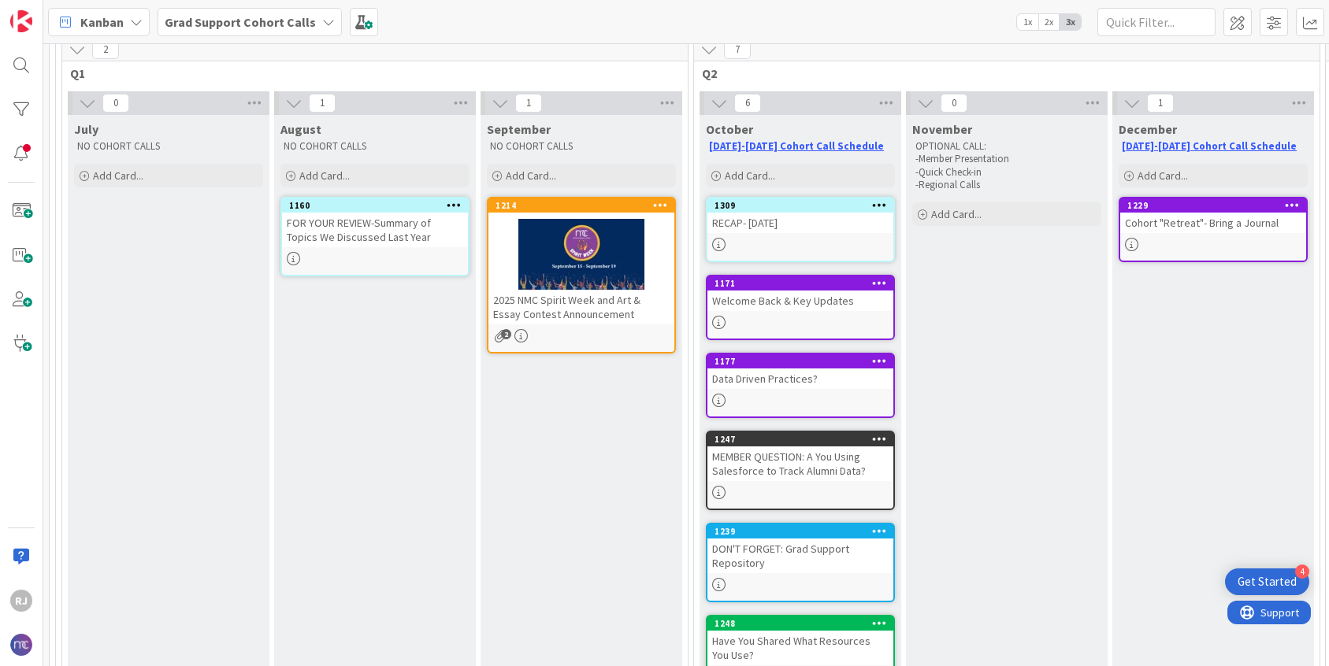
scroll to position [120, 0]
